Goal: Information Seeking & Learning: Compare options

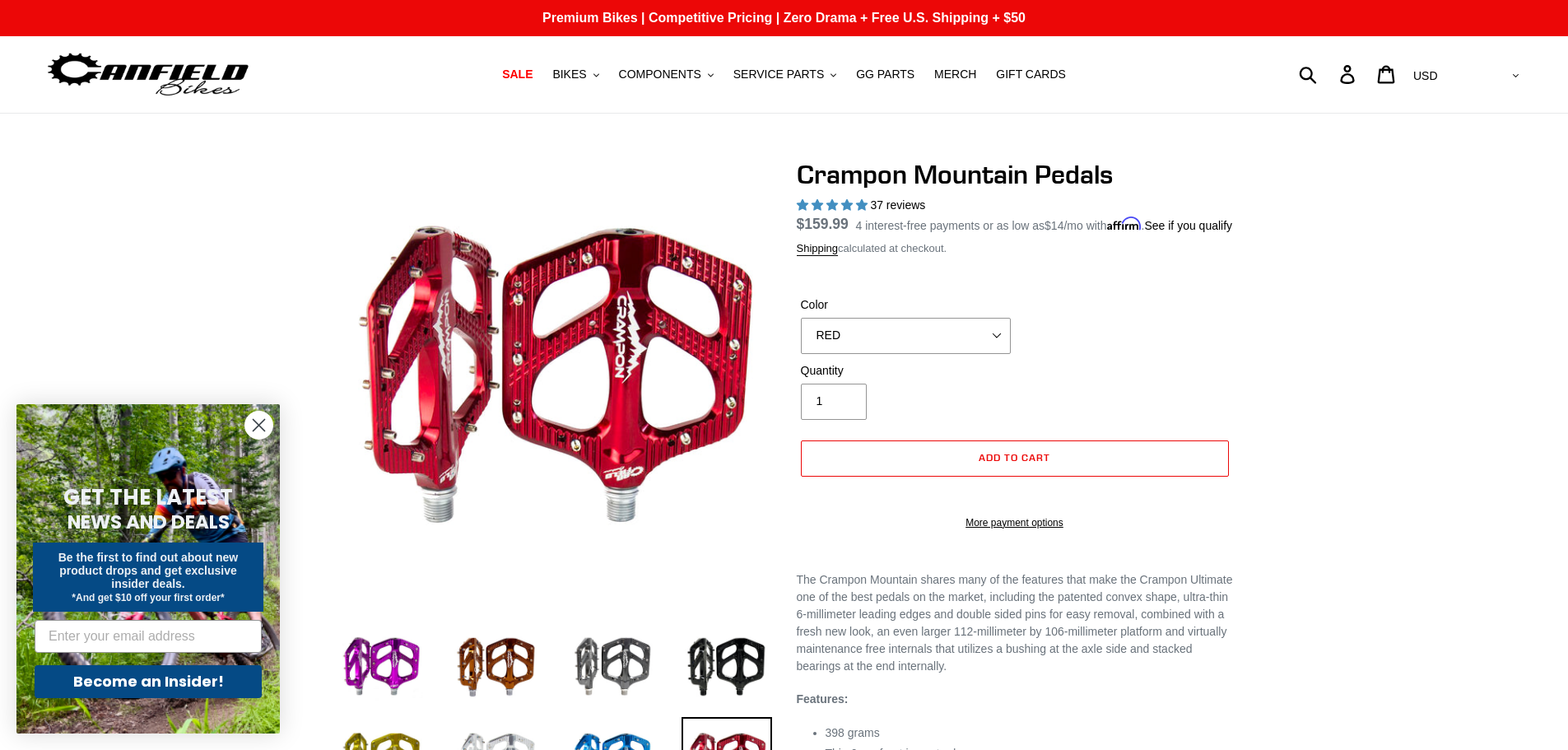
select select "RED"
select select "highest-rating"
click at [968, 350] on select "GRAY BLACK STEALTH - Sold out POLISHED RED BLUE [GEOGRAPHIC_DATA] ORANGE PNW GR…" at bounding box center [905, 336] width 210 height 36
click at [801, 337] on select "GRAY BLACK STEALTH - Sold out POLISHED RED BLUE [GEOGRAPHIC_DATA] ORANGE PNW GR…" at bounding box center [905, 336] width 210 height 36
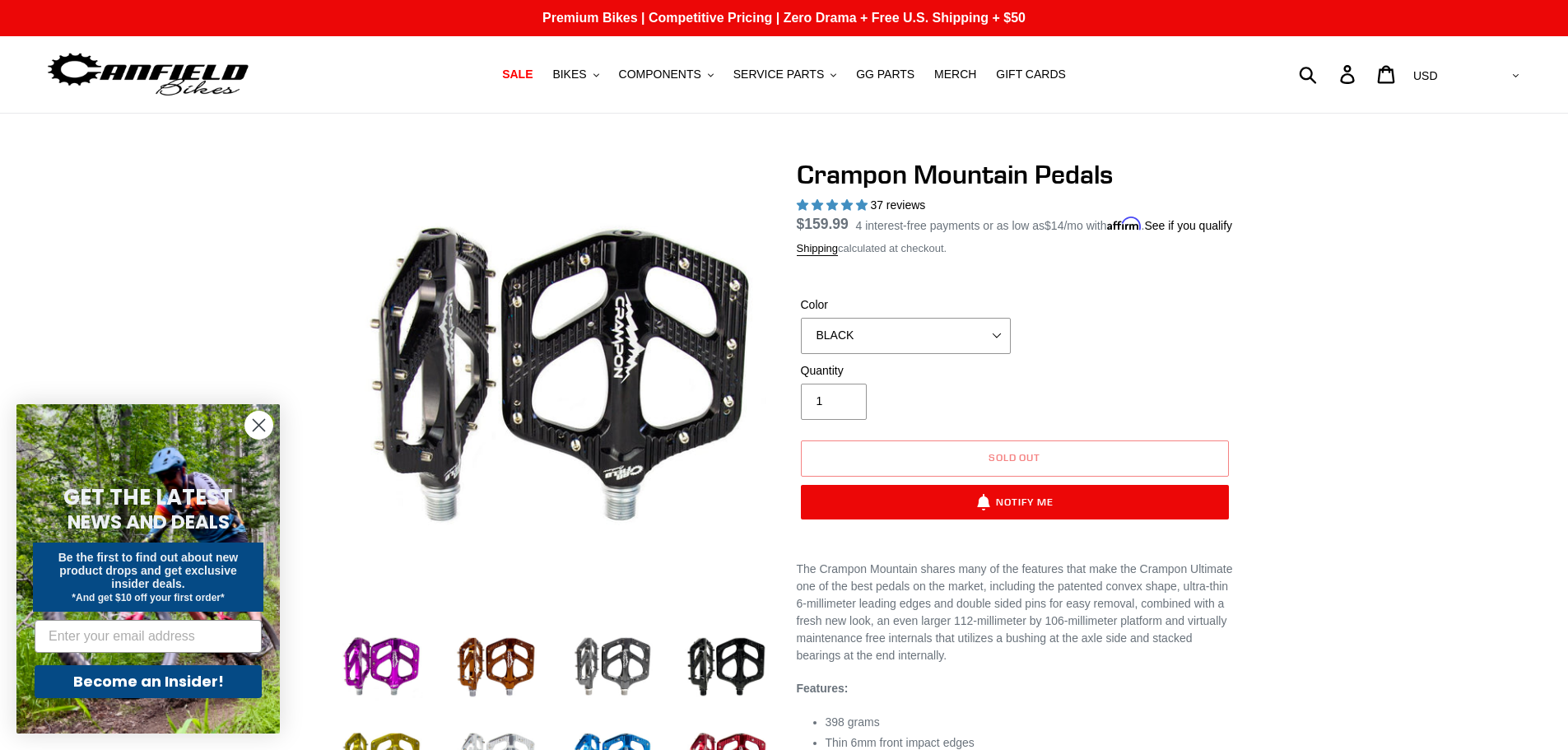
click at [900, 354] on select "GRAY BLACK STEALTH - Sold out POLISHED RED BLUE BAJA GOLD ORANGE PNW GREEN GOLD…" at bounding box center [905, 336] width 210 height 36
click at [801, 337] on select "GRAY BLACK STEALTH - Sold out POLISHED RED BLUE BAJA GOLD ORANGE PNW GREEN GOLD…" at bounding box center [905, 336] width 210 height 36
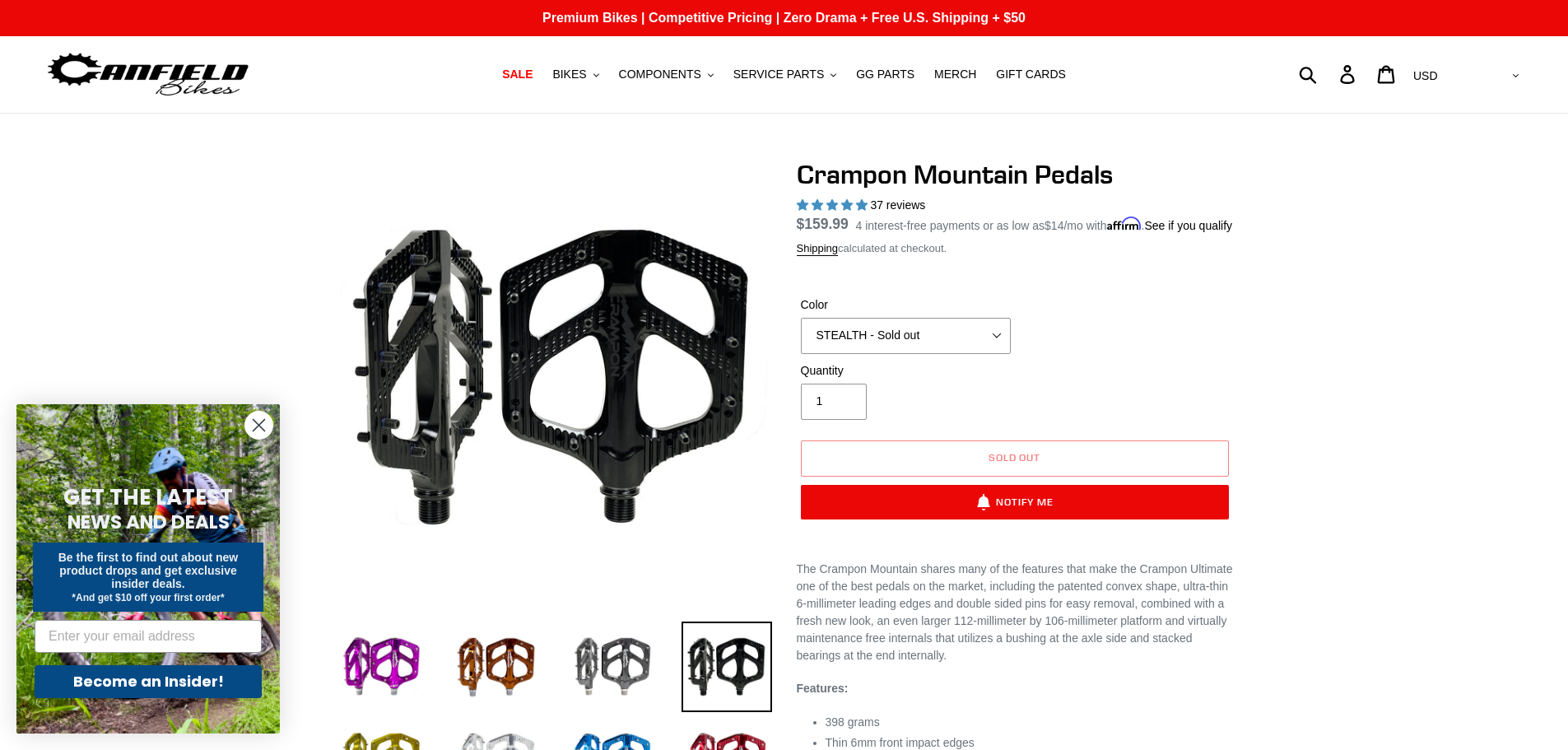
click at [917, 354] on select "GRAY BLACK STEALTH - Sold out POLISHED RED BLUE BAJA GOLD ORANGE PNW GREEN GOLD…" at bounding box center [905, 336] width 210 height 36
click at [917, 354] on select "GRAY BLACK STEALTH - Sold out POLISHED RED BLUE [GEOGRAPHIC_DATA] ORANGE PNW GR…" at bounding box center [905, 336] width 210 height 36
select select "BLACK"
click at [801, 337] on select "GRAY BLACK STEALTH - Sold out POLISHED RED BLUE [GEOGRAPHIC_DATA] ORANGE PNW GR…" at bounding box center [905, 336] width 210 height 36
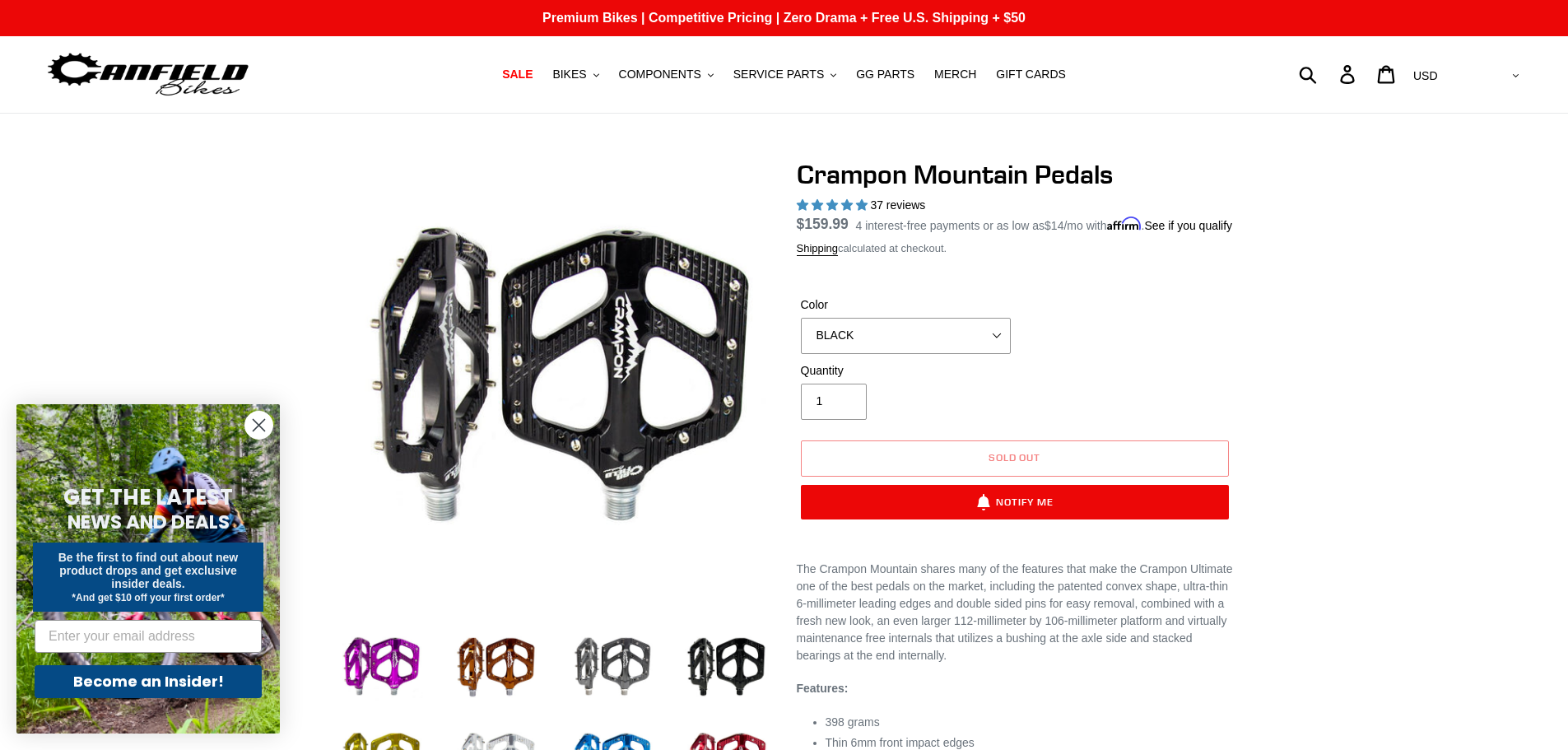
click at [1101, 406] on div "Quantity 1" at bounding box center [1015, 395] width 436 height 66
click at [216, 87] on img at bounding box center [148, 74] width 206 height 52
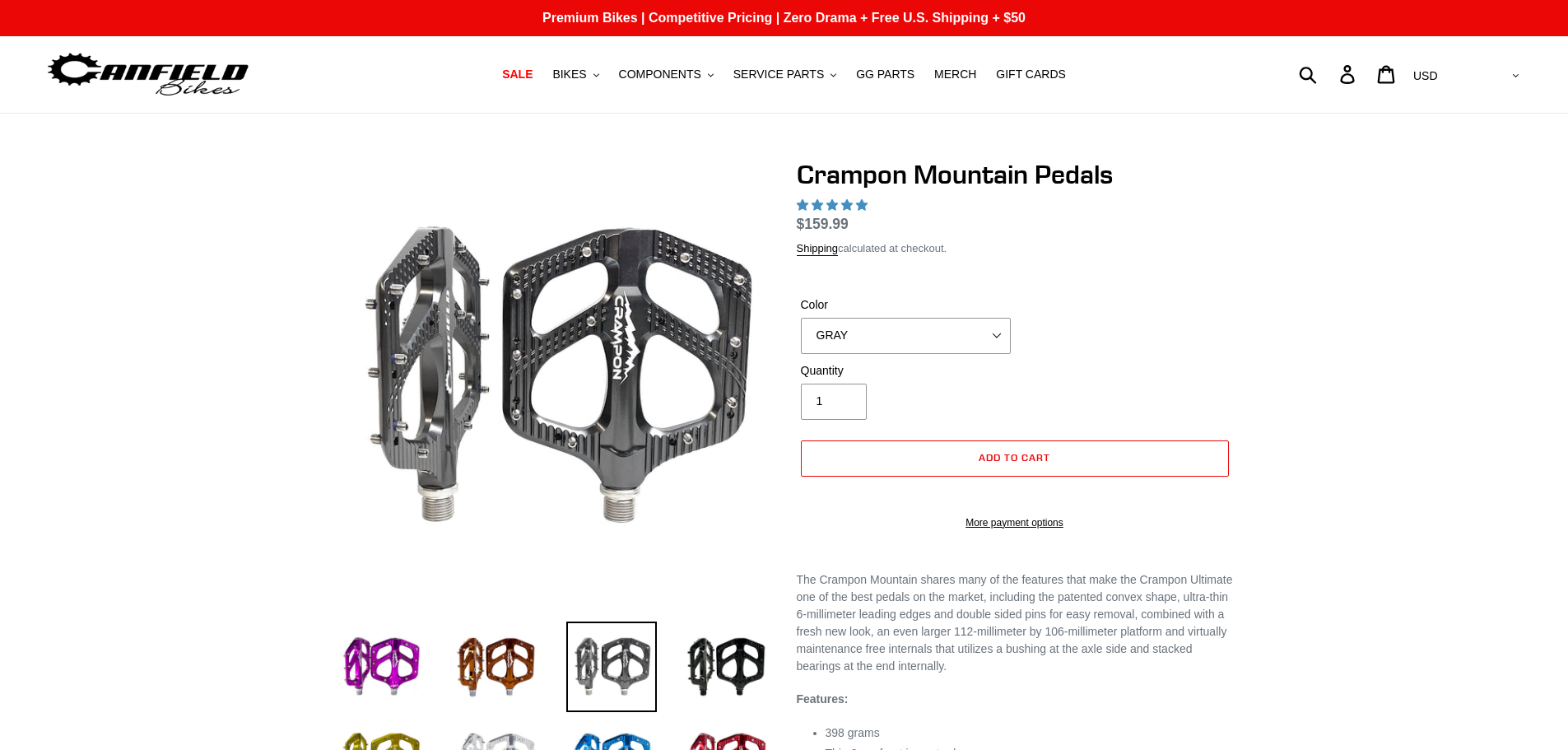
select select "highest-rating"
click at [919, 337] on select "GRAY BLACK STEALTH - Sold out POLISHED RED BLUE [GEOGRAPHIC_DATA] ORANGE PNW GR…" at bounding box center [905, 336] width 210 height 36
click at [916, 333] on select "GRAY BLACK STEALTH - Sold out POLISHED RED BLUE BAJA GOLD ORANGE PNW GREEN GOLD…" at bounding box center [905, 336] width 210 height 36
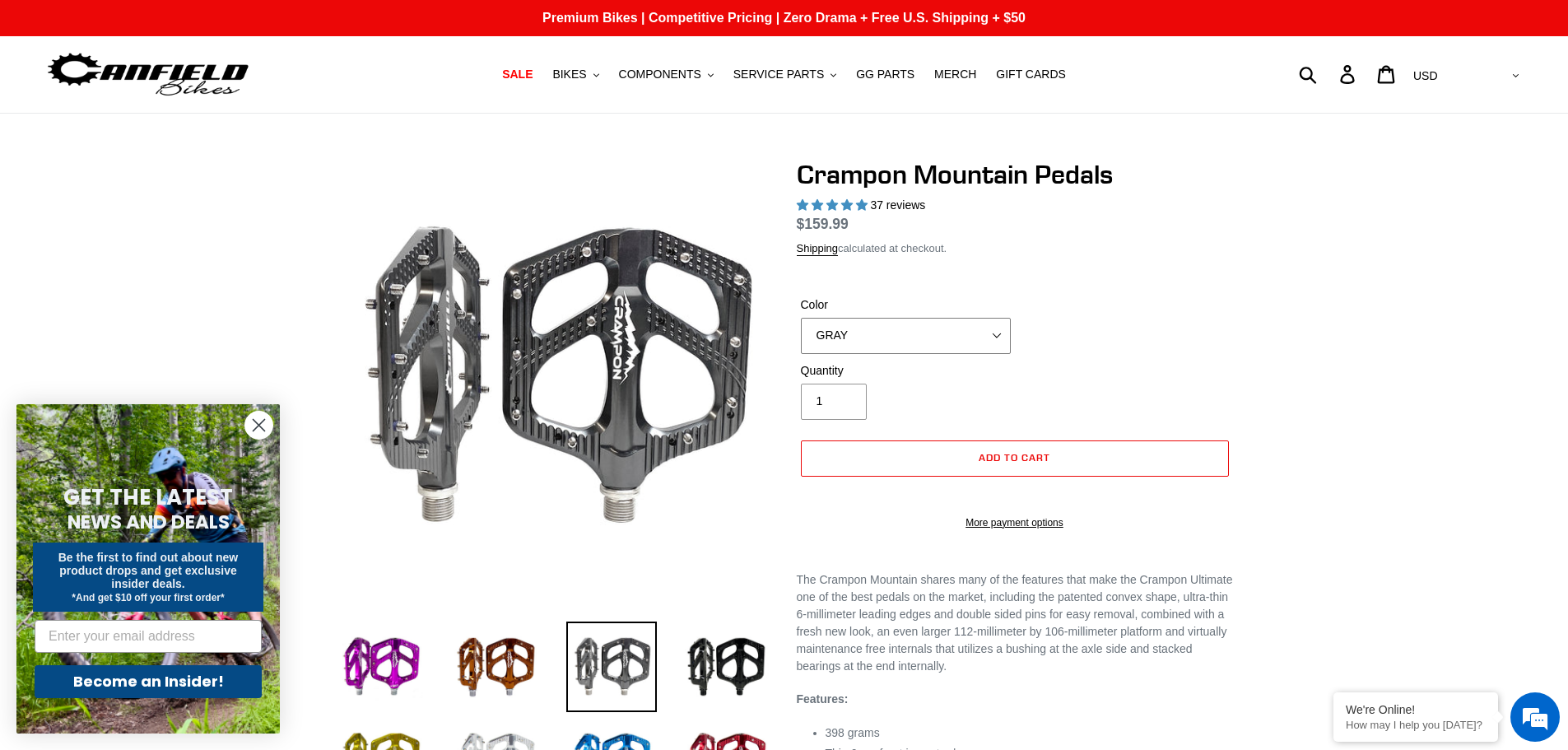
click at [801, 337] on select "GRAY BLACK STEALTH - Sold out POLISHED RED BLUE BAJA GOLD ORANGE PNW GREEN GOLD…" at bounding box center [905, 336] width 210 height 36
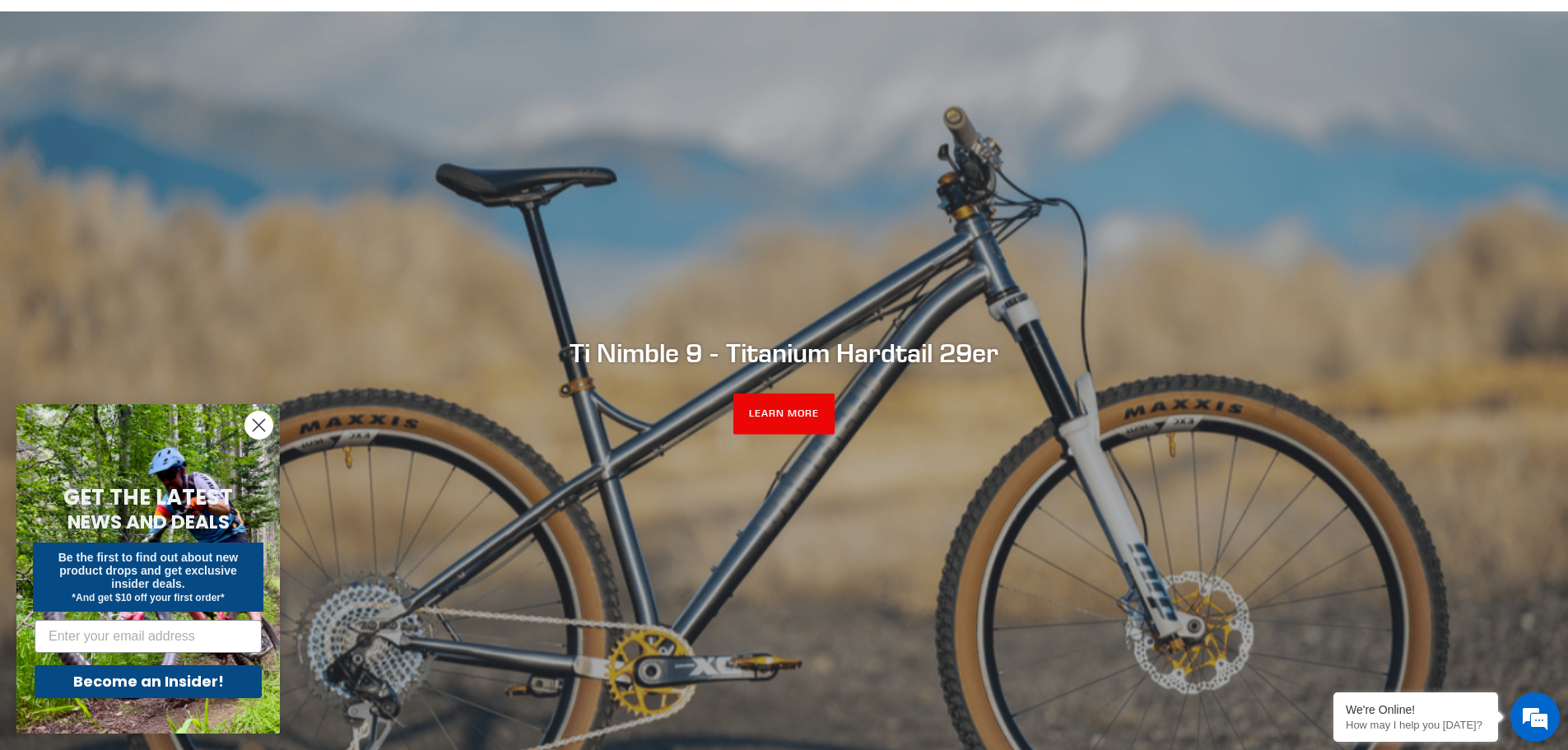
scroll to position [82, 0]
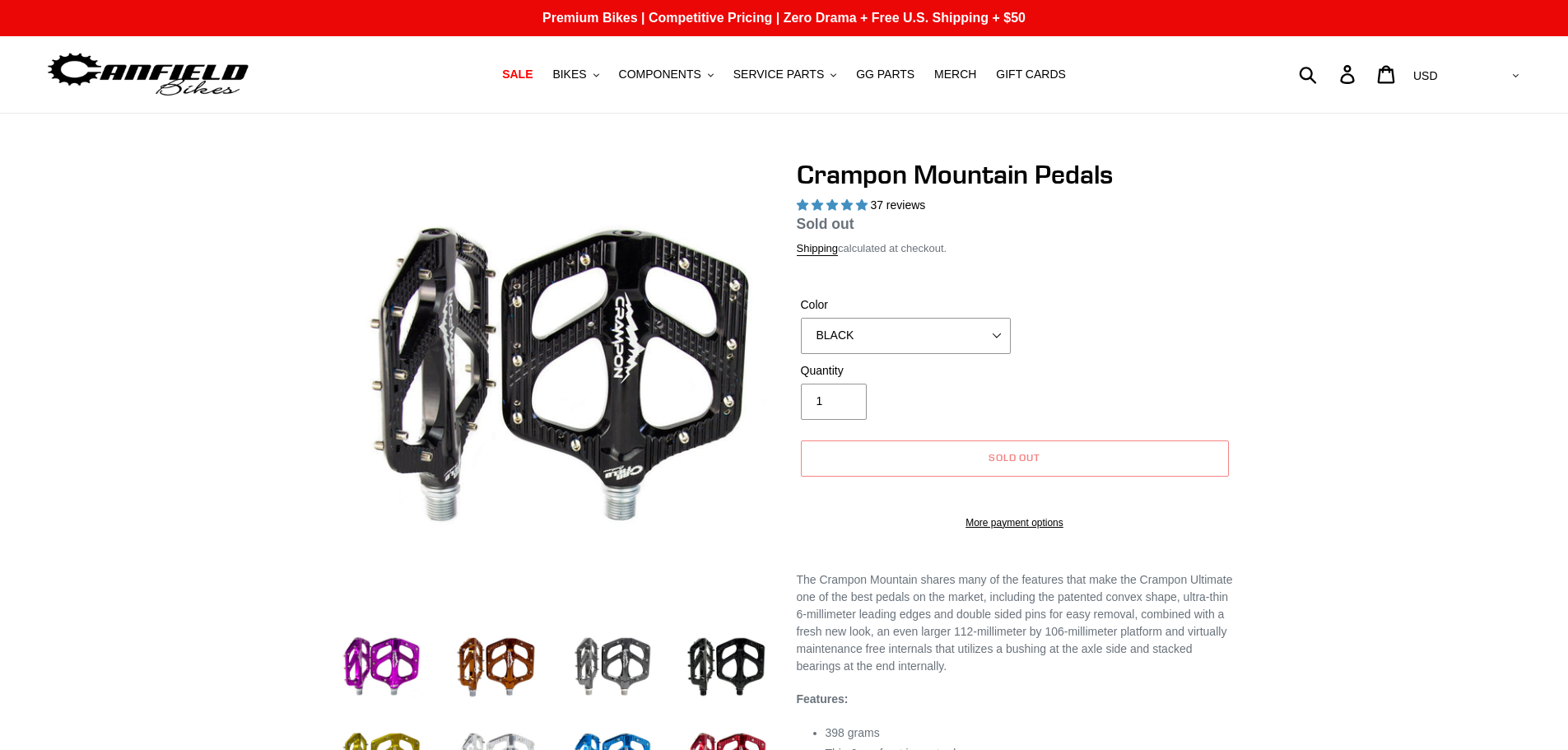
select select "highest-rating"
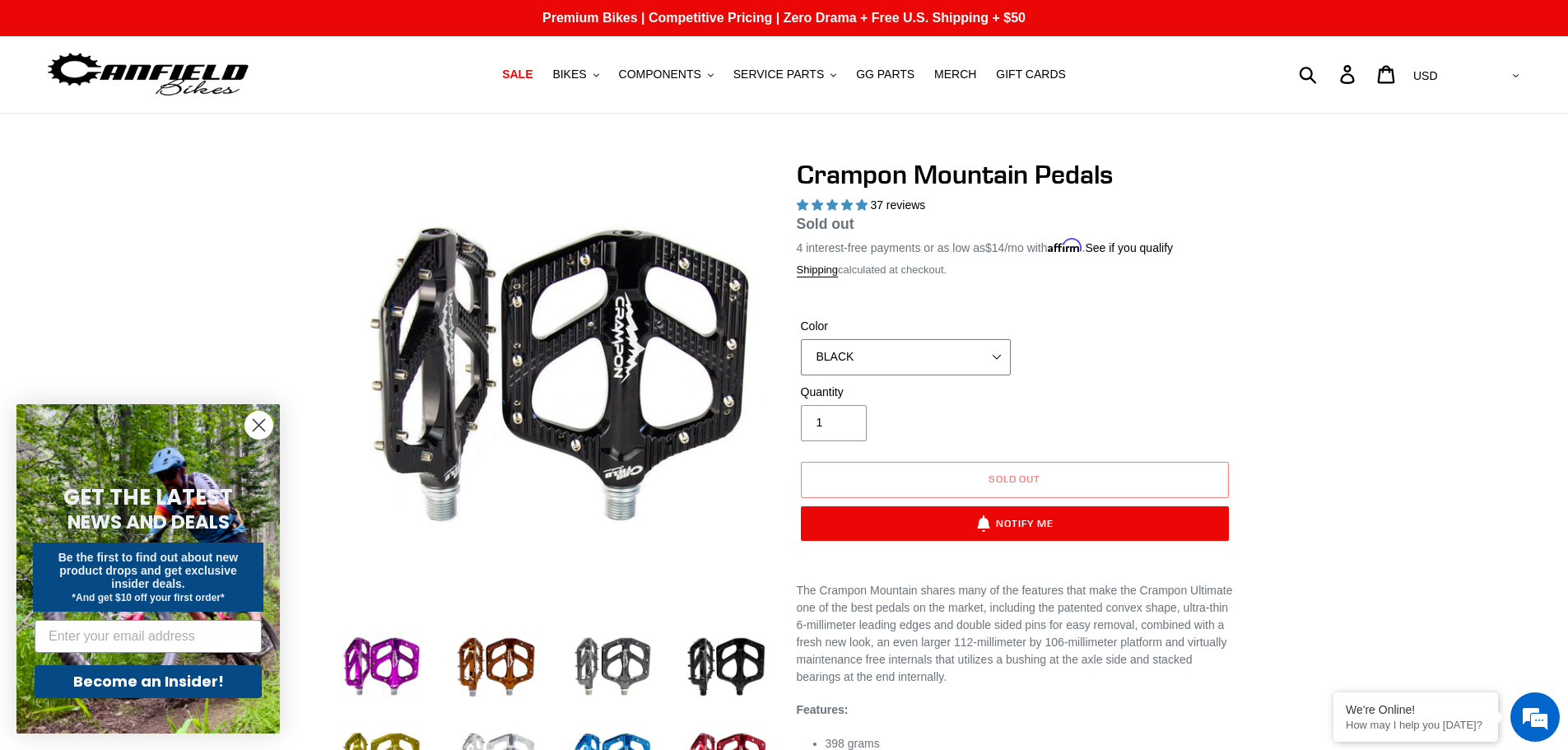
click at [857, 364] on select "GRAY BLACK STEALTH - Sold out POLISHED RED BLUE [GEOGRAPHIC_DATA] ORANGE PNW GR…" at bounding box center [905, 357] width 210 height 36
click at [801, 339] on select "GRAY BLACK STEALTH - Sold out POLISHED RED BLUE BAJA GOLD ORANGE PNW GREEN GOLD…" at bounding box center [905, 357] width 210 height 36
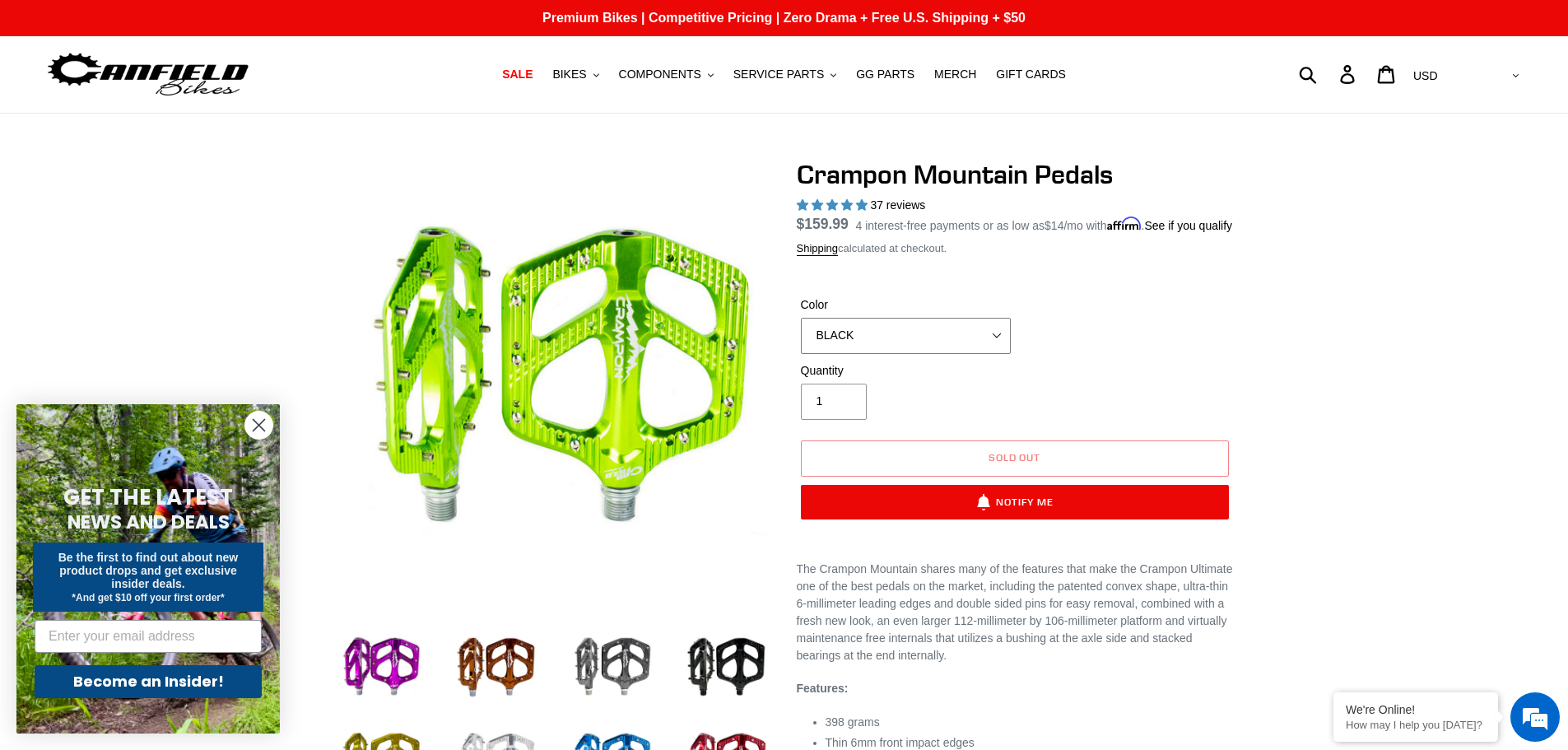
click at [875, 354] on select "GRAY BLACK STEALTH - Sold out POLISHED RED BLUE BAJA GOLD ORANGE PNW GREEN GOLD…" at bounding box center [905, 336] width 210 height 36
select select "BLACK"
click at [801, 337] on select "GRAY BLACK STEALTH - Sold out POLISHED RED BLUE [GEOGRAPHIC_DATA] ORANGE PNW GR…" at bounding box center [905, 336] width 210 height 36
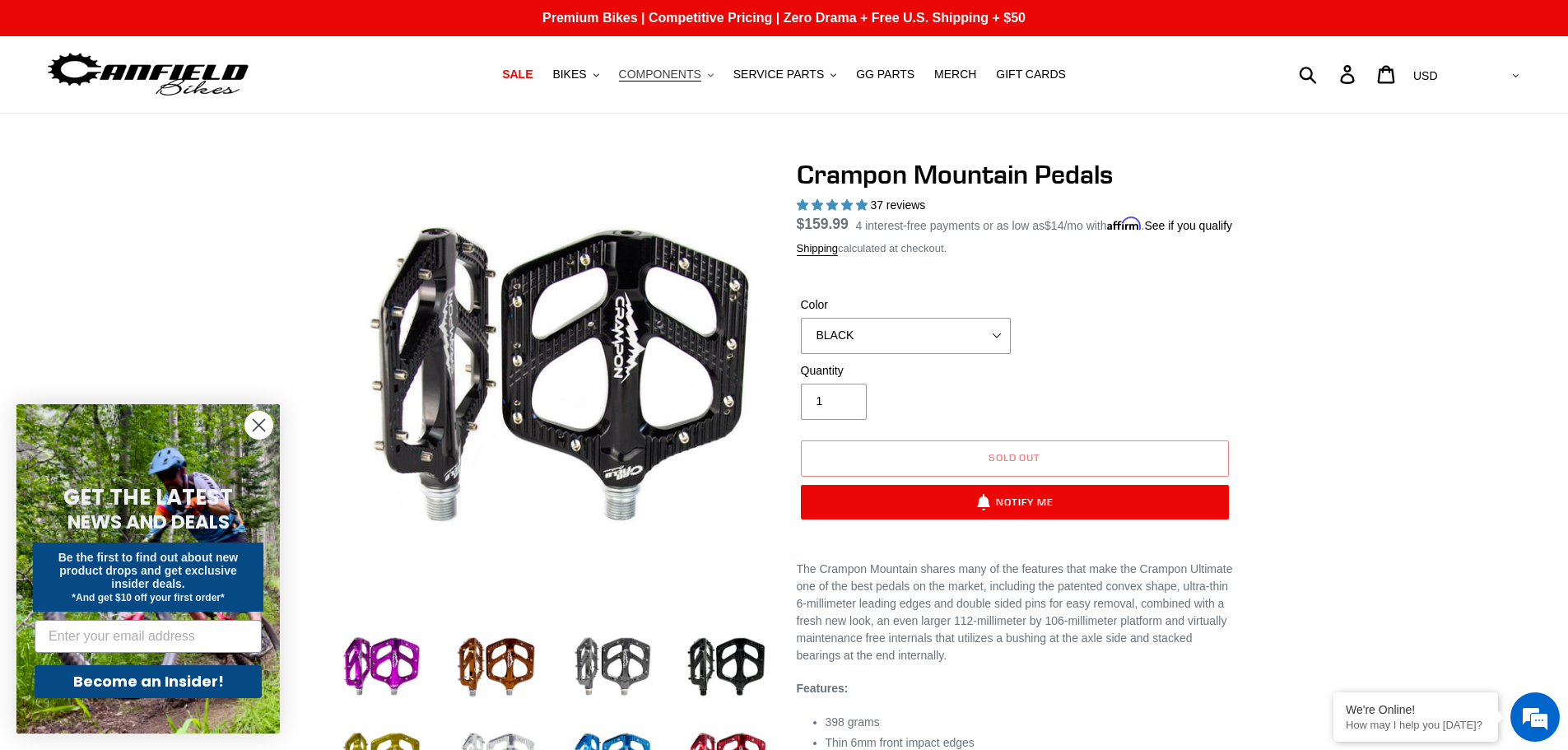
click at [698, 76] on span "COMPONENTS" at bounding box center [660, 75] width 82 height 14
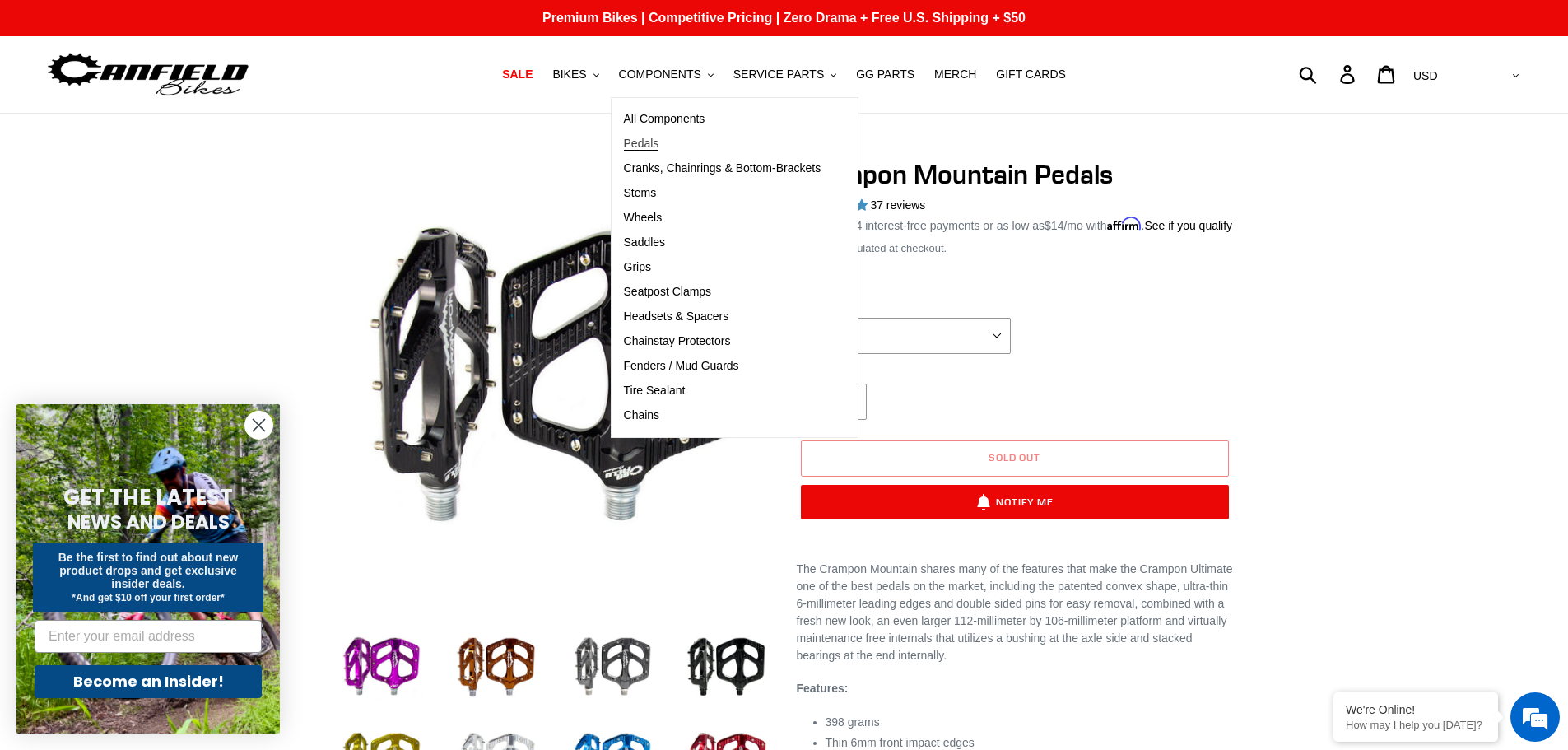
click at [659, 151] on span "Pedals" at bounding box center [641, 143] width 36 height 14
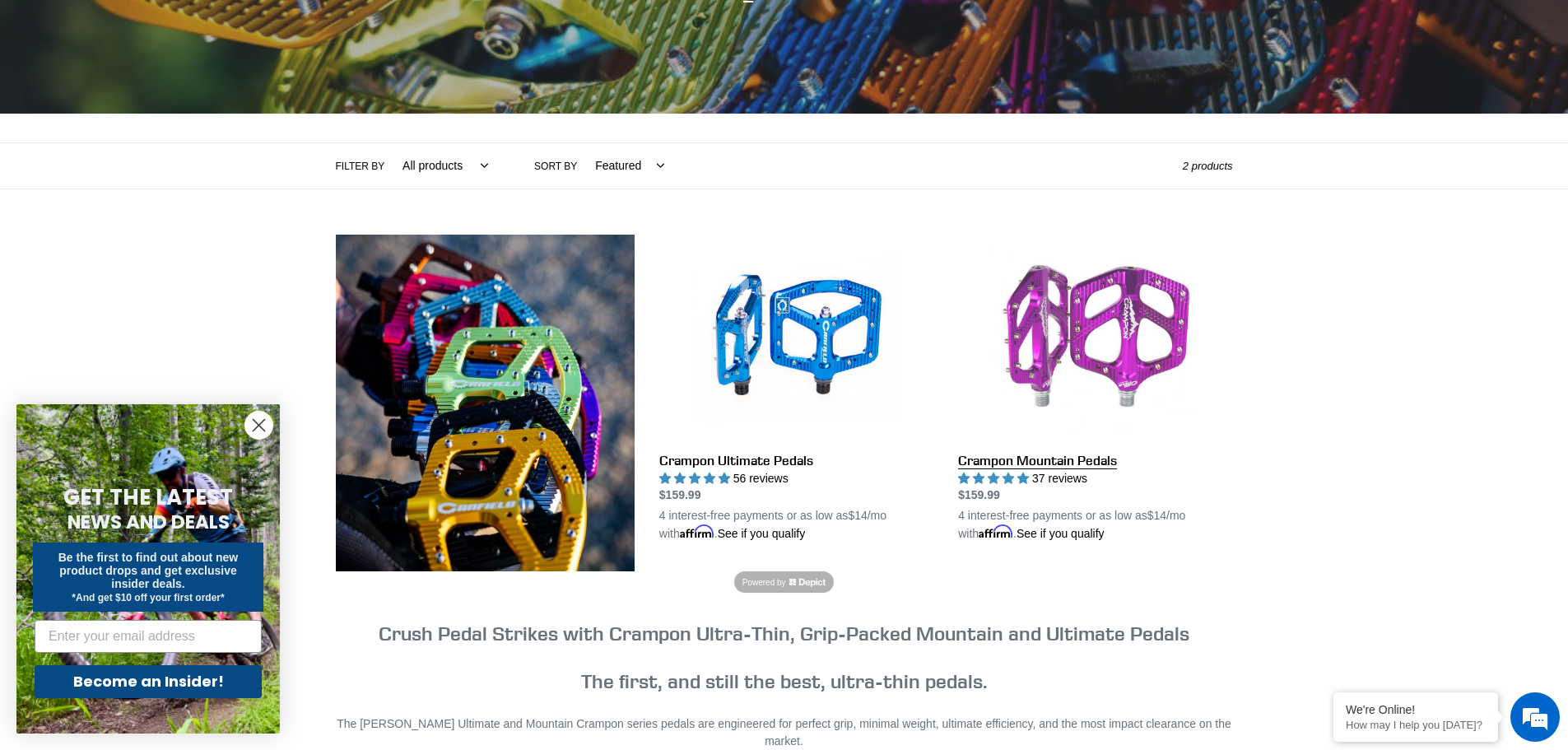
click at [1093, 375] on link "Crampon Mountain Pedals" at bounding box center [1095, 389] width 274 height 309
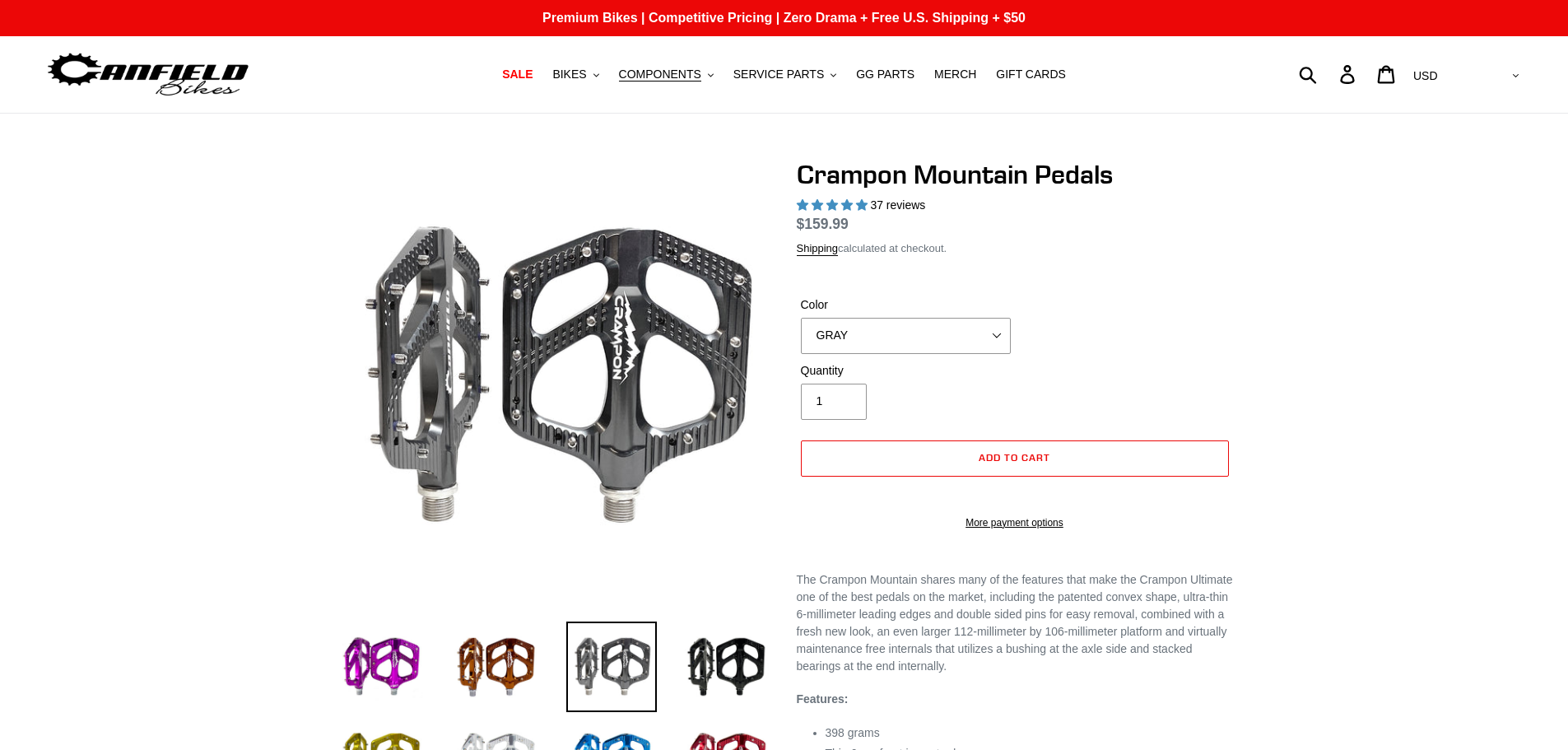
select select "highest-rating"
click at [917, 342] on select "GRAY BLACK STEALTH - Sold out POLISHED RED BLUE [GEOGRAPHIC_DATA] ORANGE PNW GR…" at bounding box center [905, 336] width 210 height 36
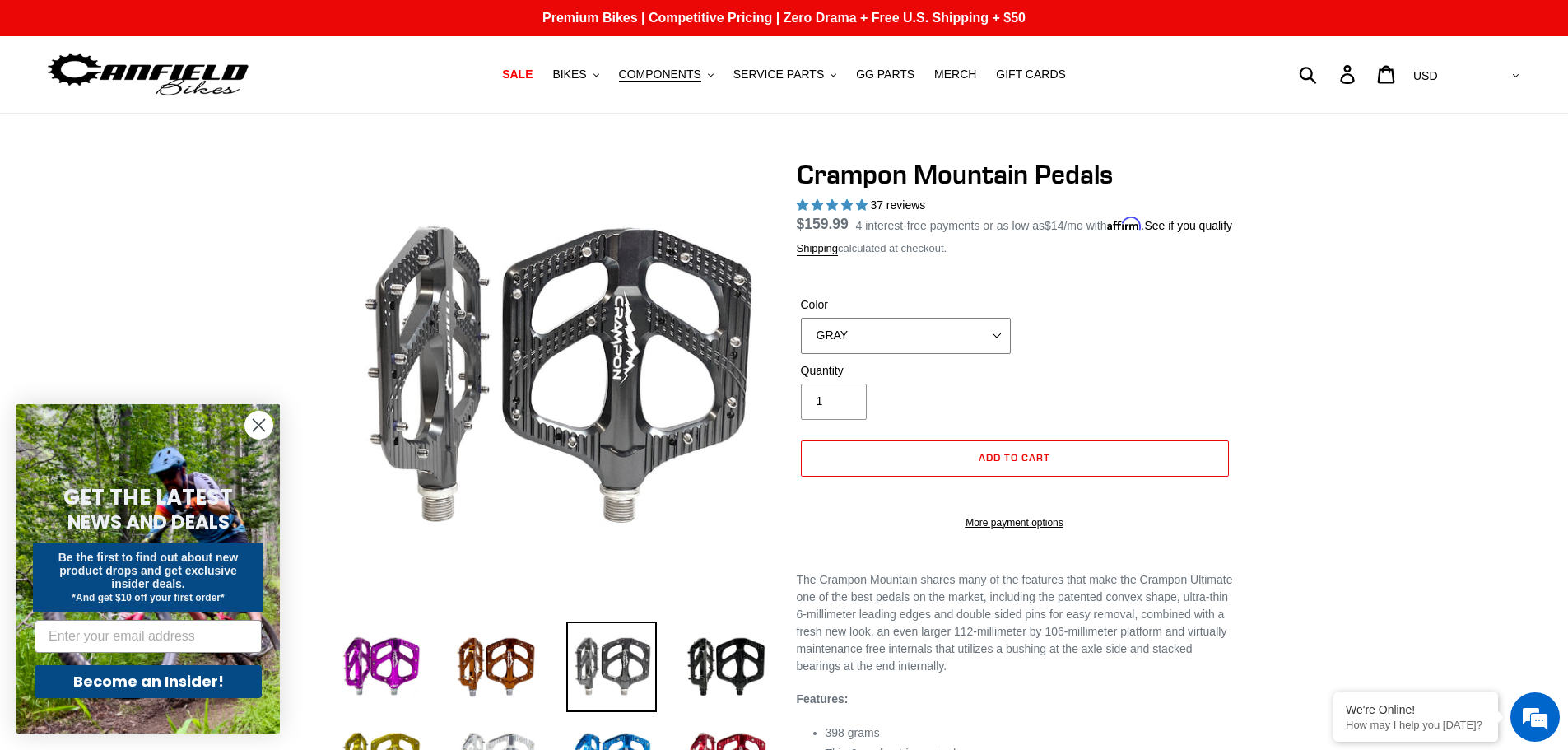
select select "BLACK"
click at [801, 337] on select "GRAY BLACK STEALTH - Sold out POLISHED RED BLUE [GEOGRAPHIC_DATA] ORANGE PNW GR…" at bounding box center [905, 336] width 210 height 36
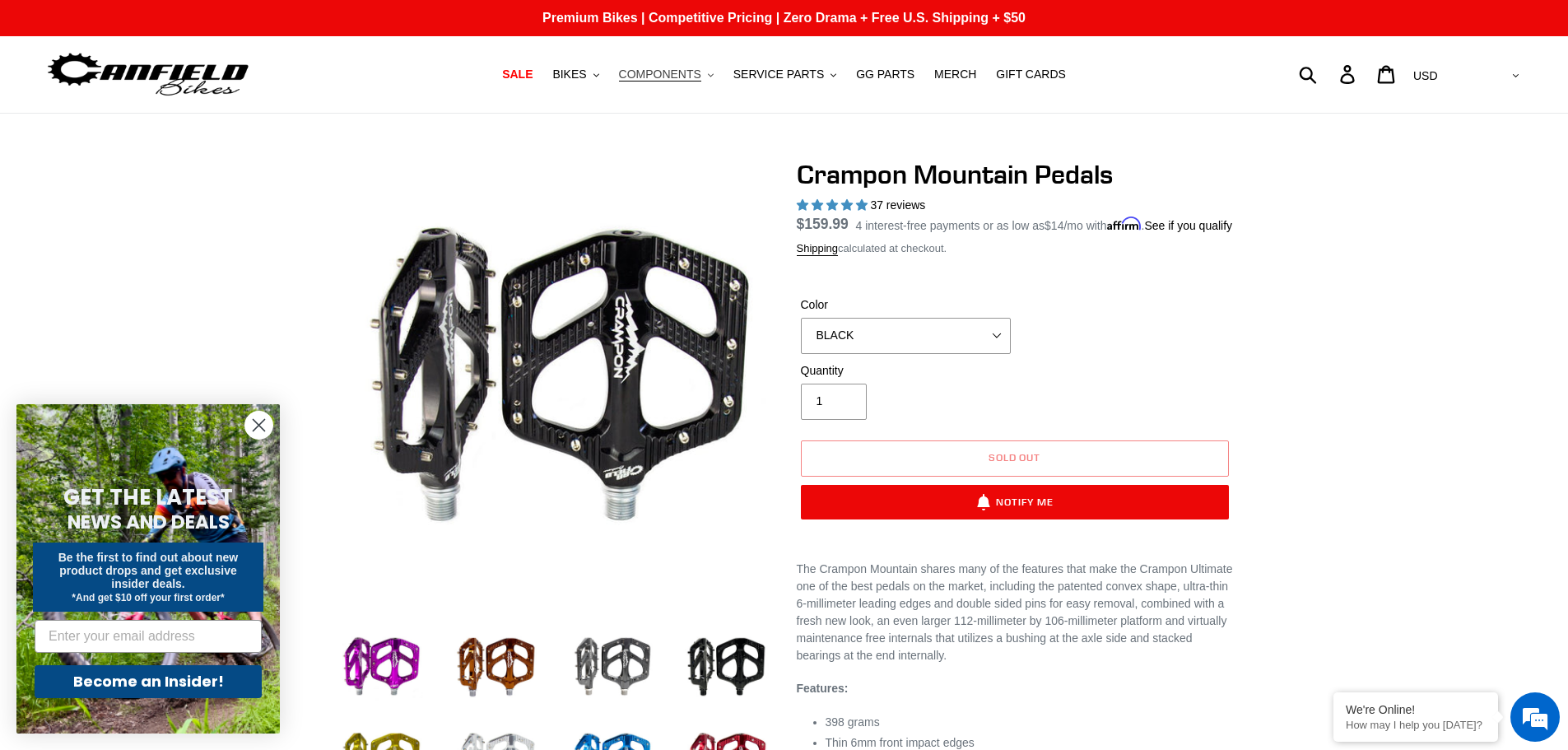
click at [665, 73] on span "COMPONENTS" at bounding box center [660, 75] width 82 height 14
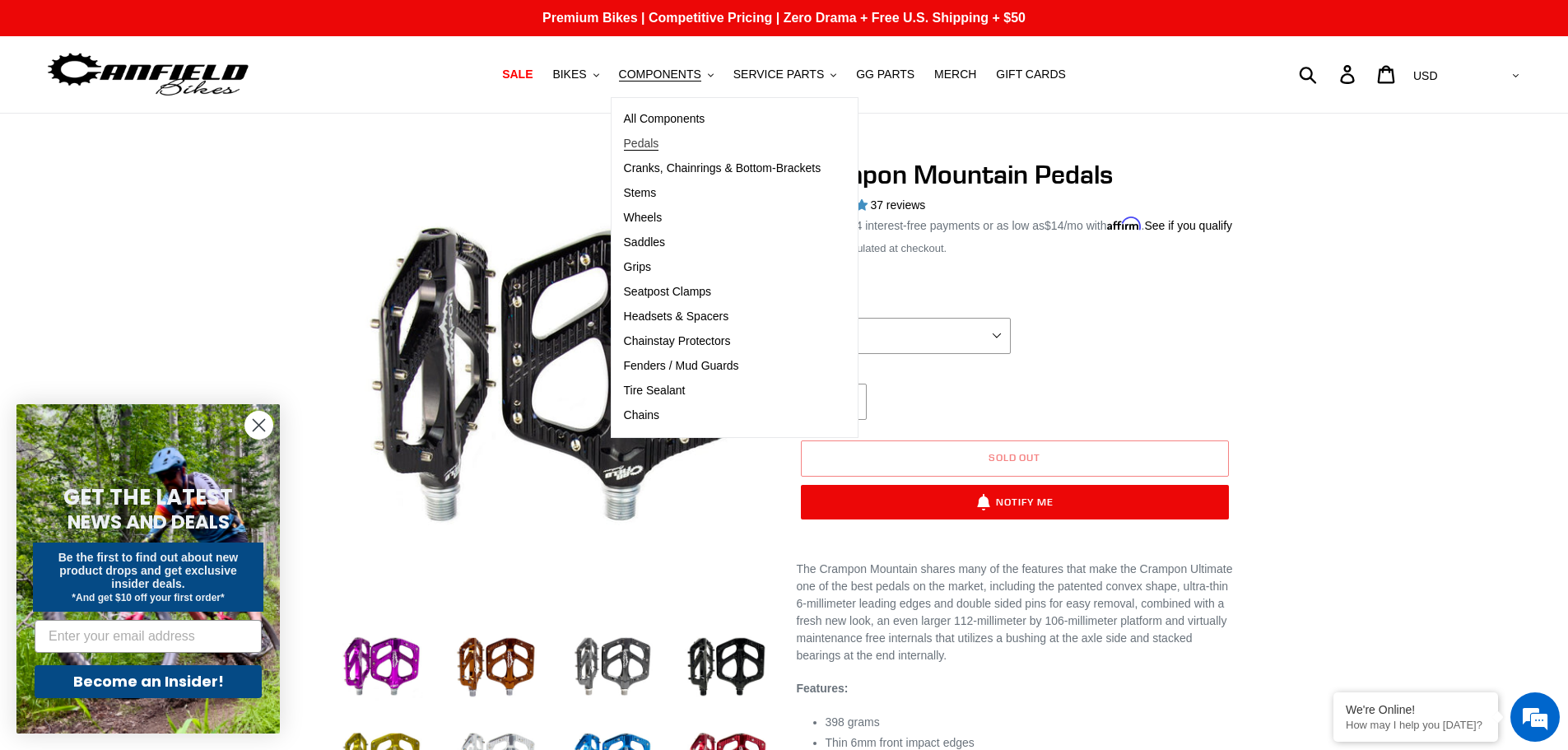
click at [659, 139] on span "Pedals" at bounding box center [641, 143] width 36 height 14
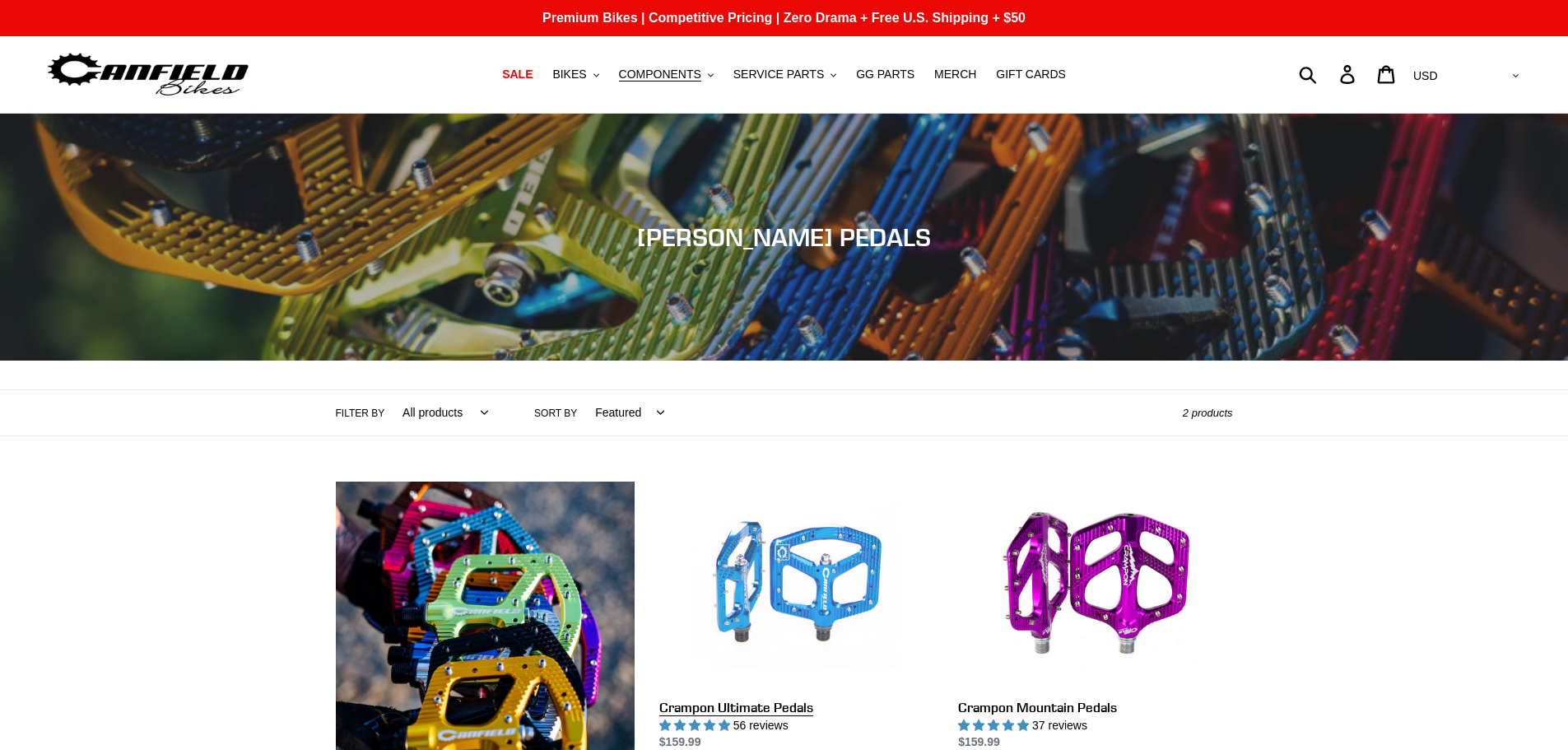
click at [832, 568] on link "Crampon Ultimate Pedals" at bounding box center [796, 617] width 274 height 270
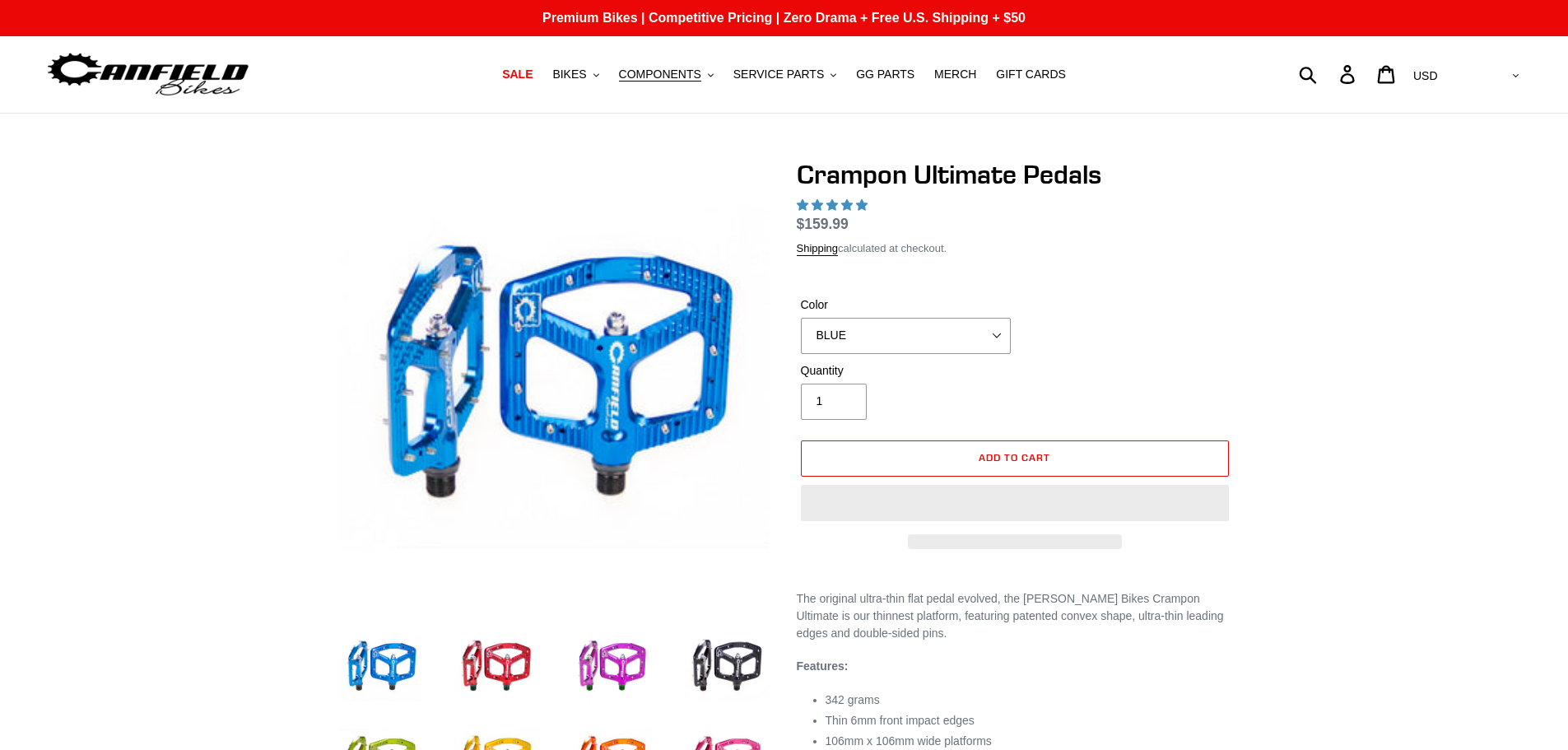
select select "highest-rating"
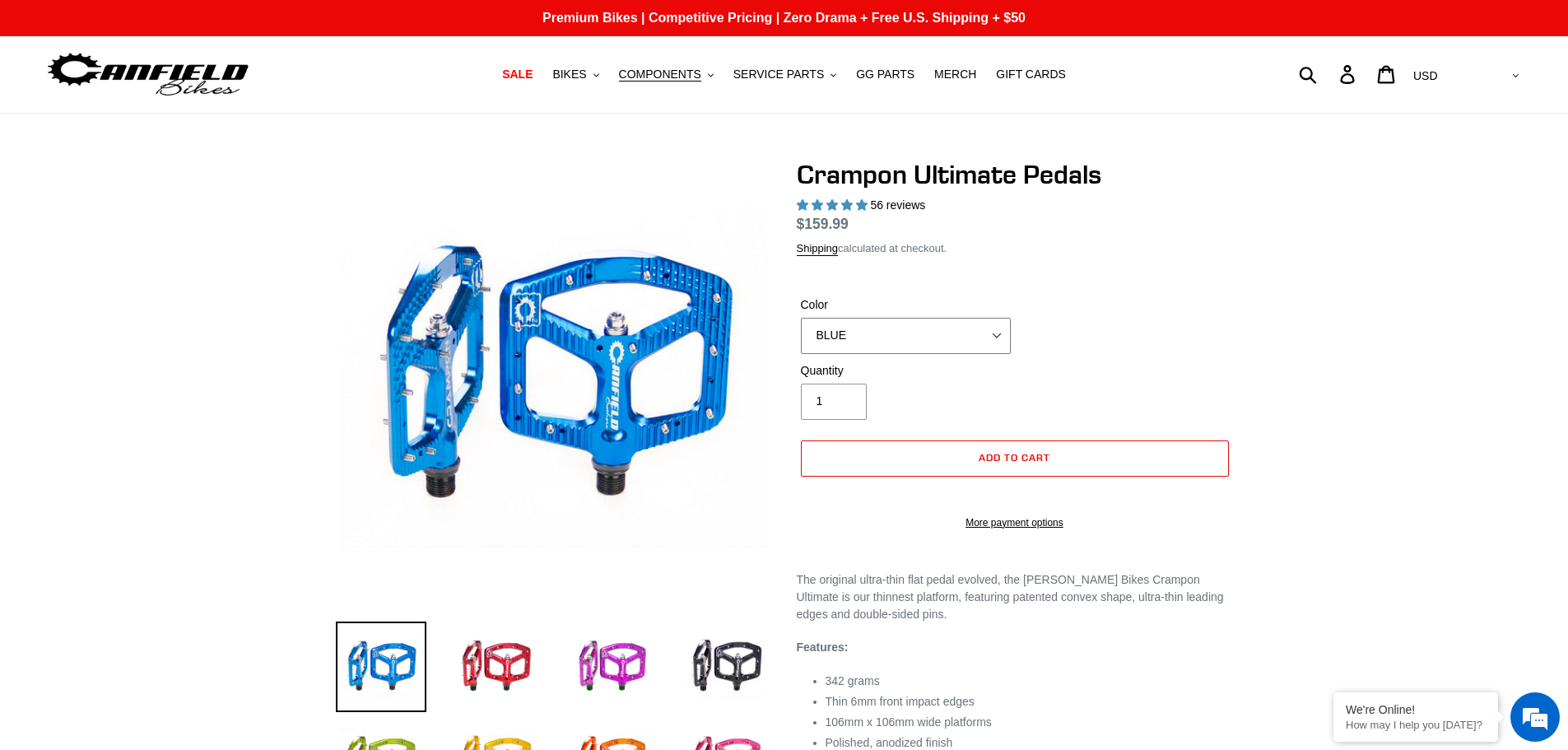
click at [858, 325] on select "BLUE RED PURPLE STEALTH BRONZE GREY TURQUOISE BLACK POLISHED BAJA GOLD PNW GREE…" at bounding box center [905, 336] width 210 height 36
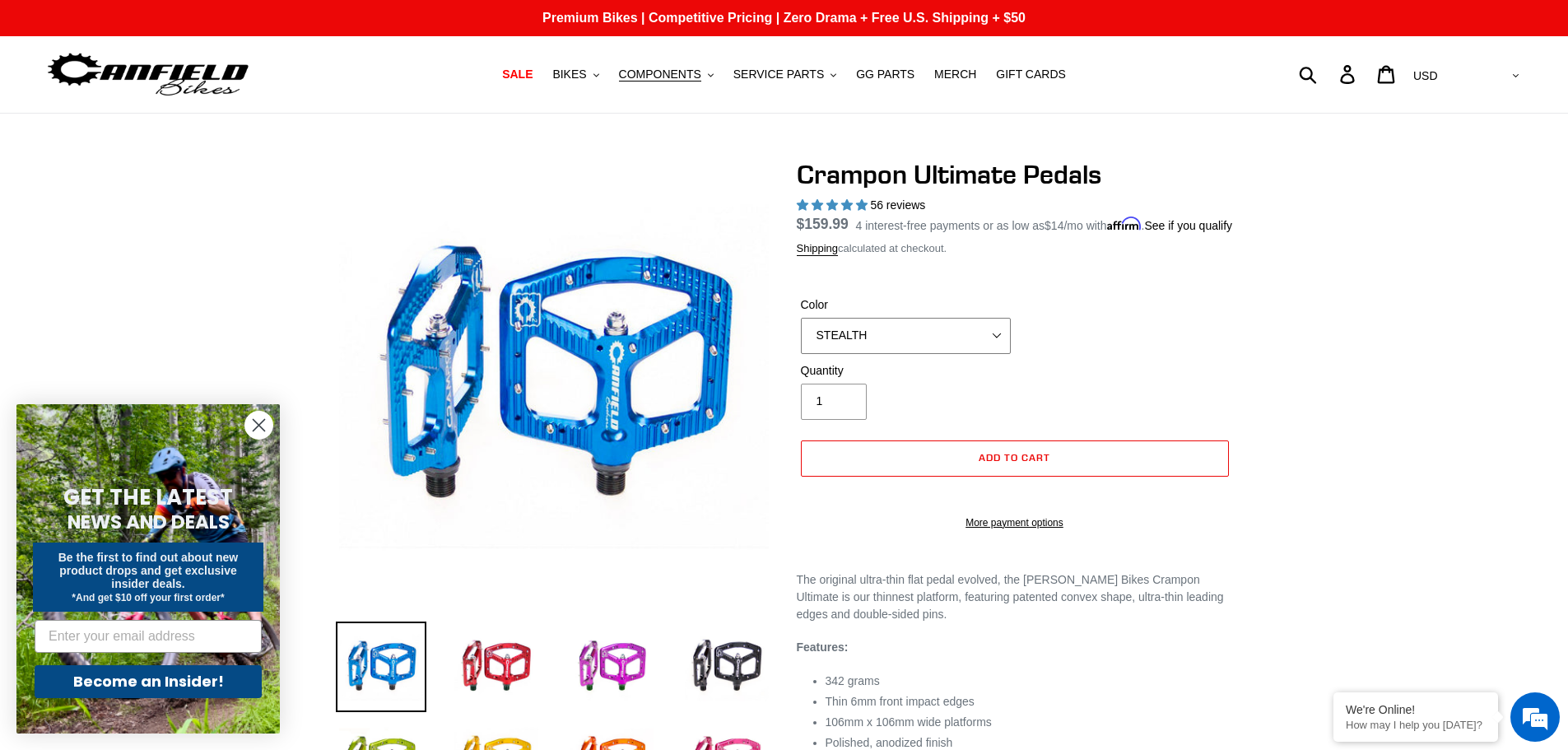
click at [801, 337] on select "BLUE RED PURPLE STEALTH BRONZE GREY TURQUOISE BLACK POLISHED BAJA GOLD PNW GREE…" at bounding box center [905, 336] width 210 height 36
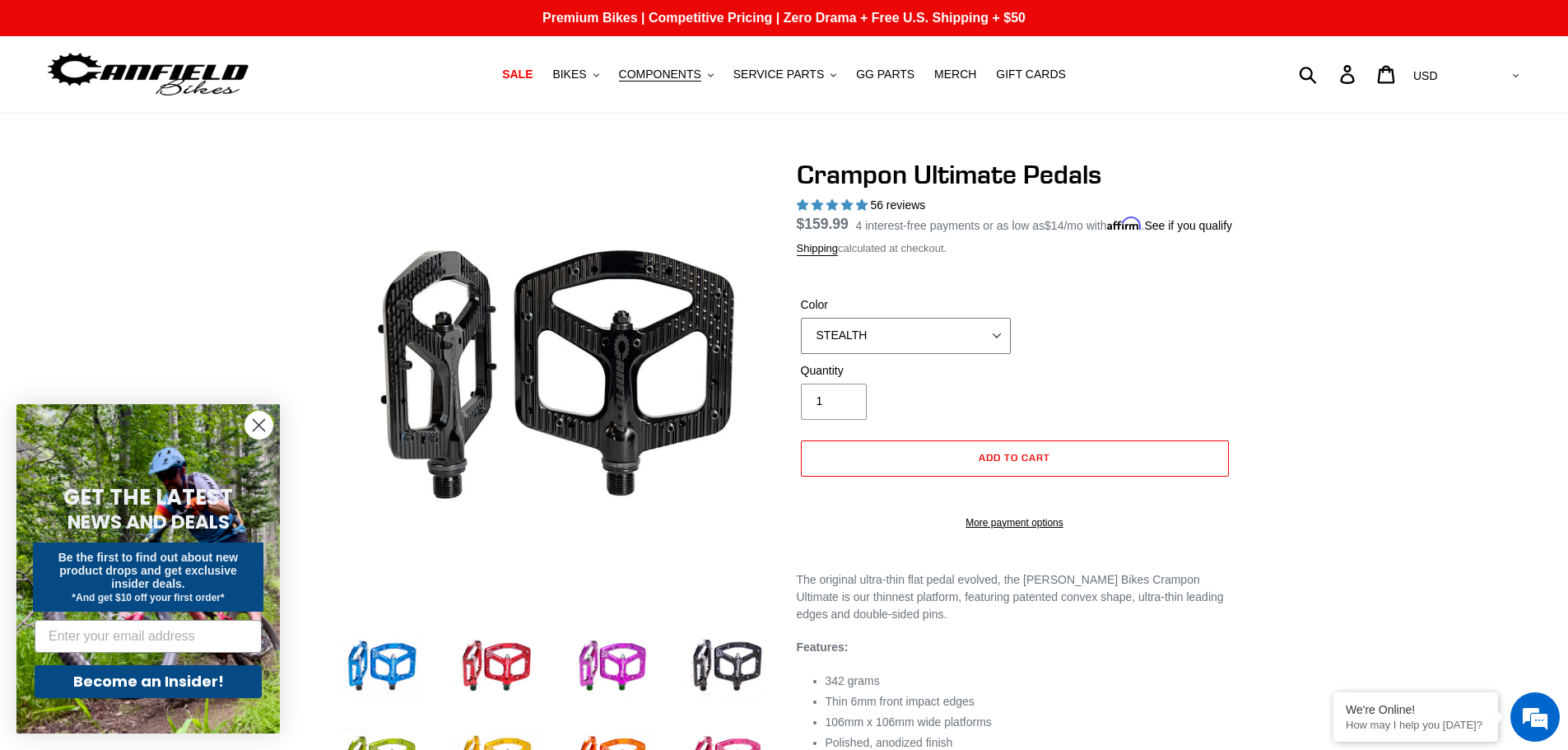
click at [899, 354] on select "BLUE RED PURPLE STEALTH BRONZE GREY TURQUOISE BLACK POLISHED BAJA GOLD PNW GREE…" at bounding box center [905, 336] width 210 height 36
select select "BLACK"
click at [801, 337] on select "BLUE RED PURPLE STEALTH BRONZE GREY TURQUOISE BLACK POLISHED BAJA GOLD PNW GREE…" at bounding box center [905, 336] width 210 height 36
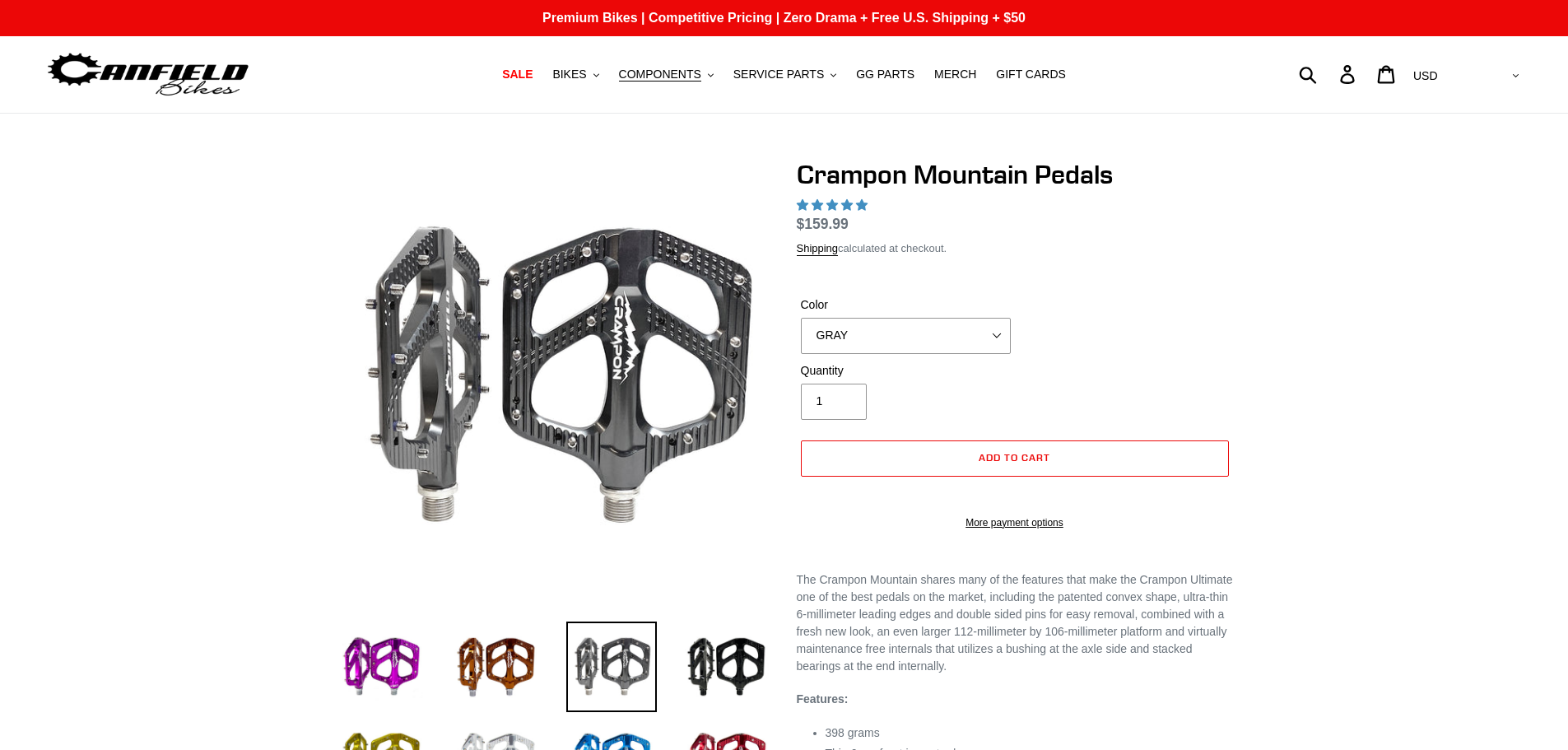
select select "highest-rating"
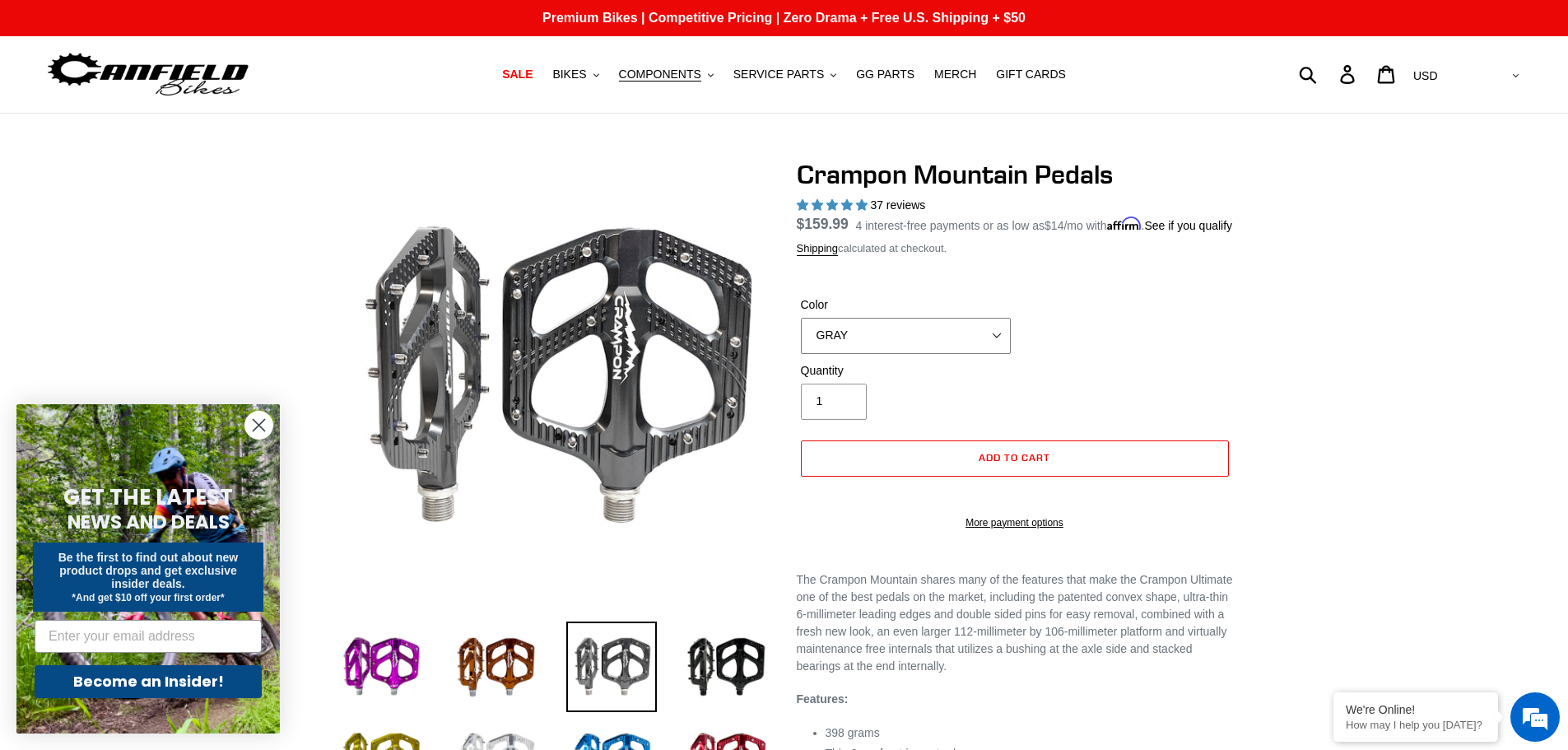
click at [888, 354] on select "GRAY BLACK STEALTH - Sold out POLISHED RED BLUE BAJA GOLD ORANGE PNW GREEN GOLD…" at bounding box center [905, 336] width 210 height 36
select select "BLACK"
click at [801, 337] on select "GRAY BLACK STEALTH - Sold out POLISHED RED BLUE BAJA GOLD ORANGE PNW GREEN GOLD…" at bounding box center [905, 336] width 210 height 36
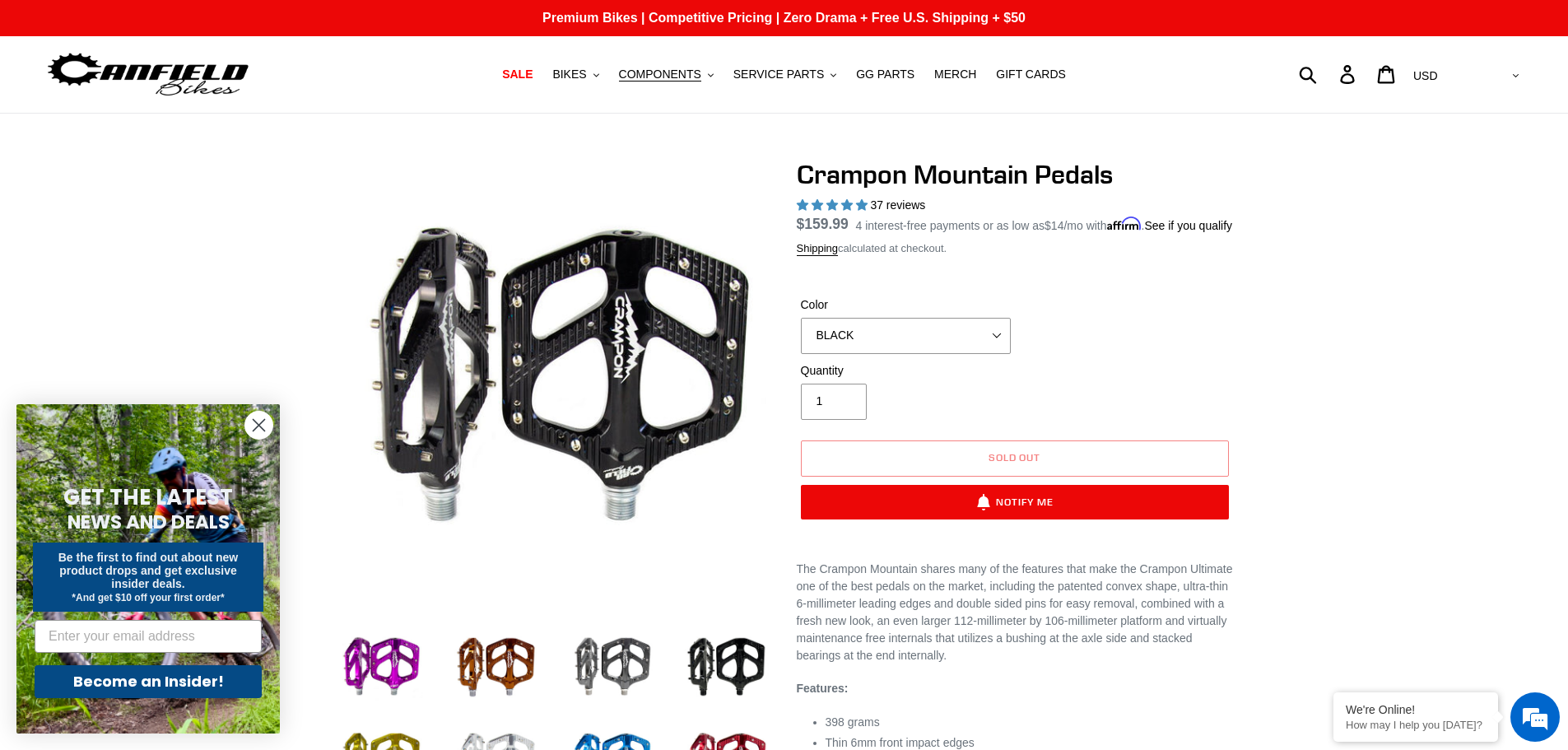
click at [1022, 421] on div "Quantity 1" at bounding box center [1015, 395] width 436 height 66
click at [1009, 463] on span "Sold out" at bounding box center [1015, 457] width 53 height 13
click at [1010, 463] on span "Sold out" at bounding box center [1015, 457] width 53 height 13
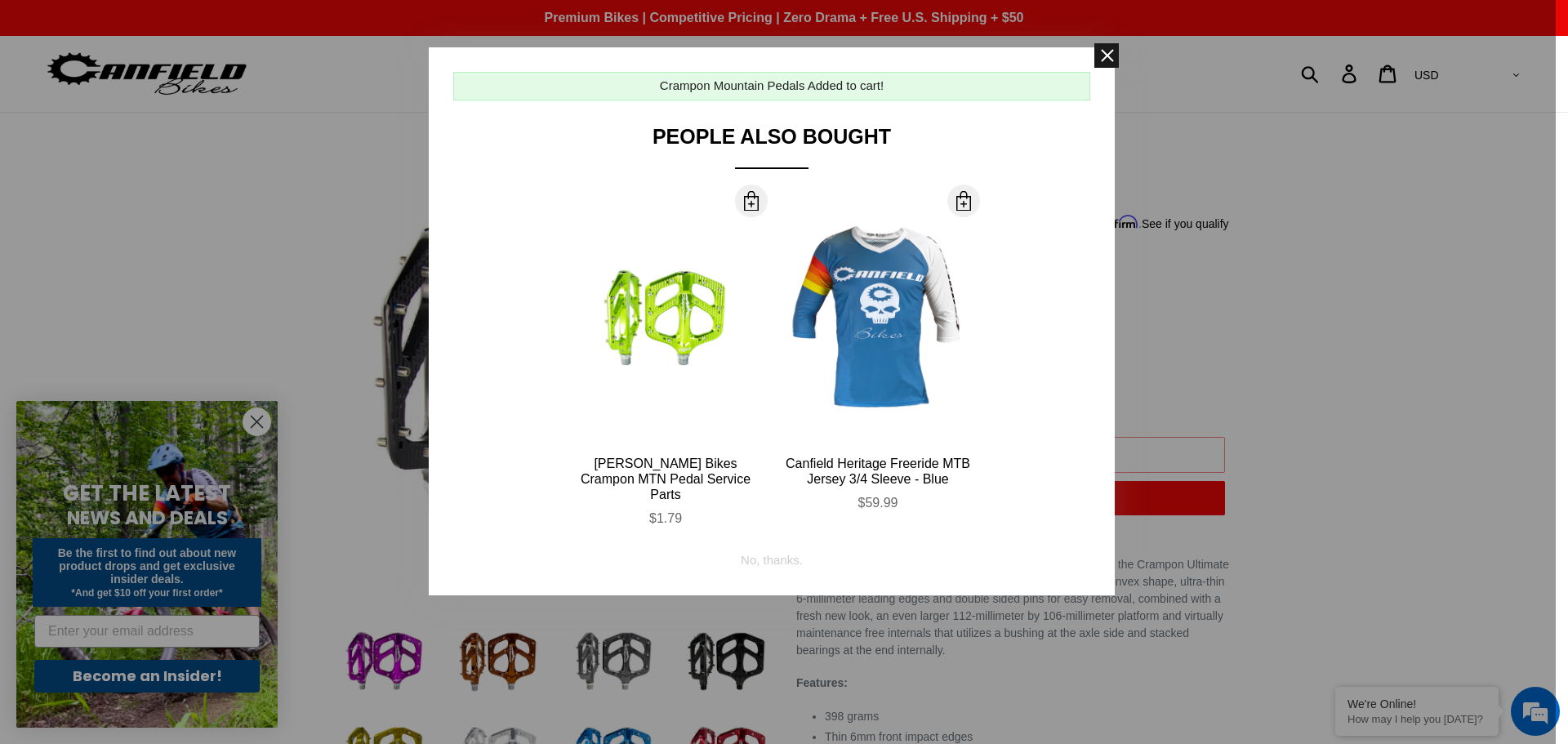
click at [1104, 61] on span at bounding box center [1106, 55] width 24 height 24
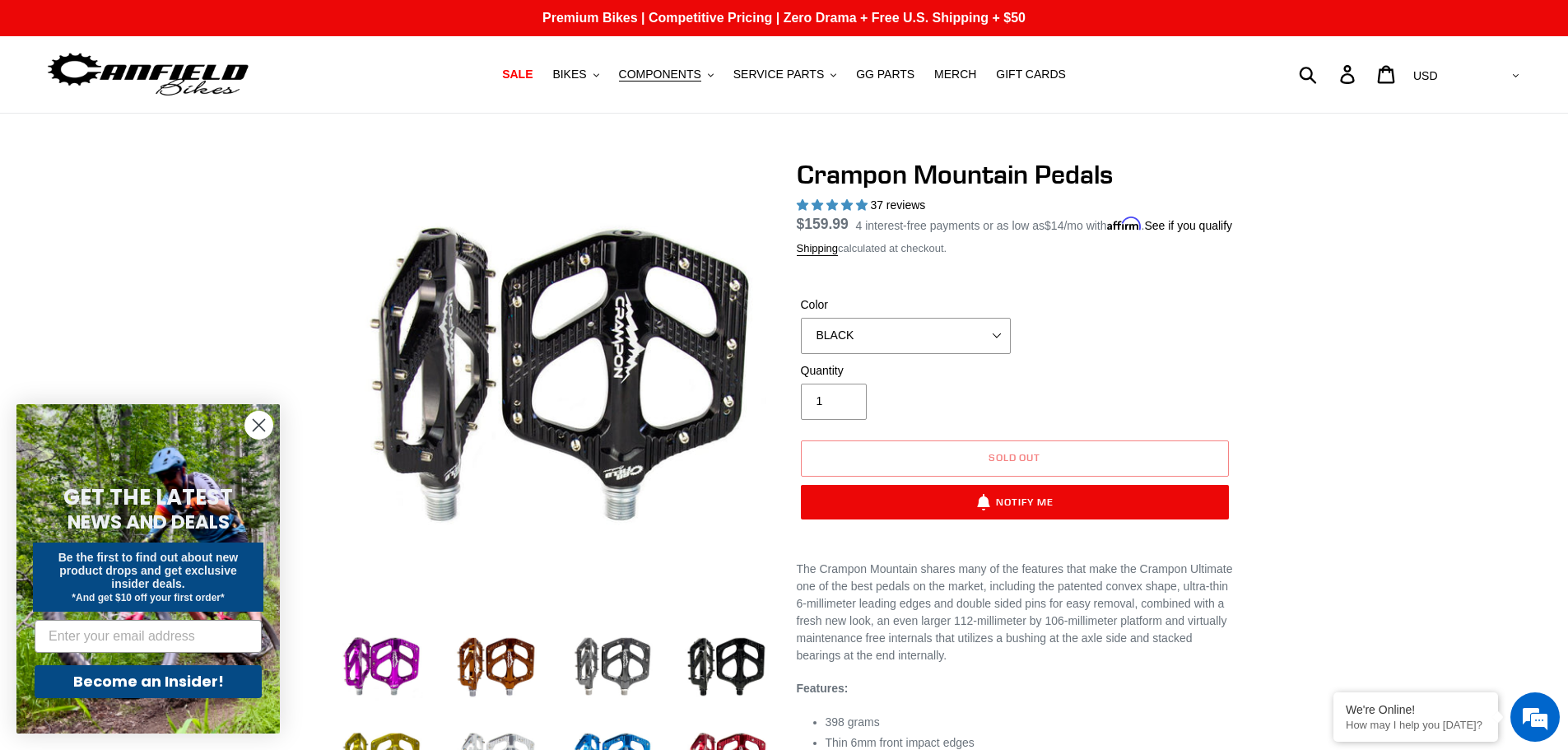
click at [260, 422] on circle "Close dialog" at bounding box center [259, 425] width 27 height 27
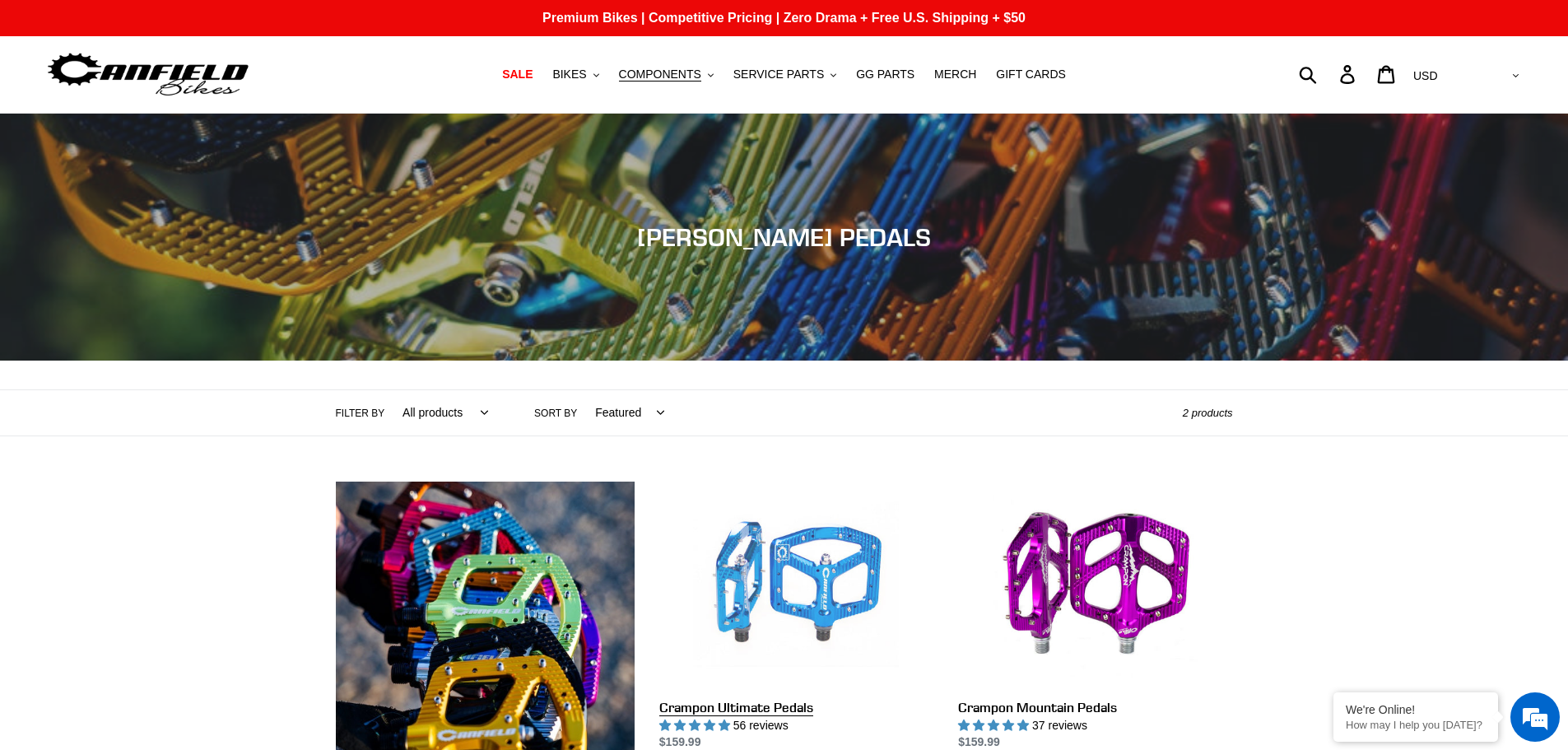
click at [792, 551] on link "Crampon Ultimate Pedals" at bounding box center [796, 617] width 274 height 270
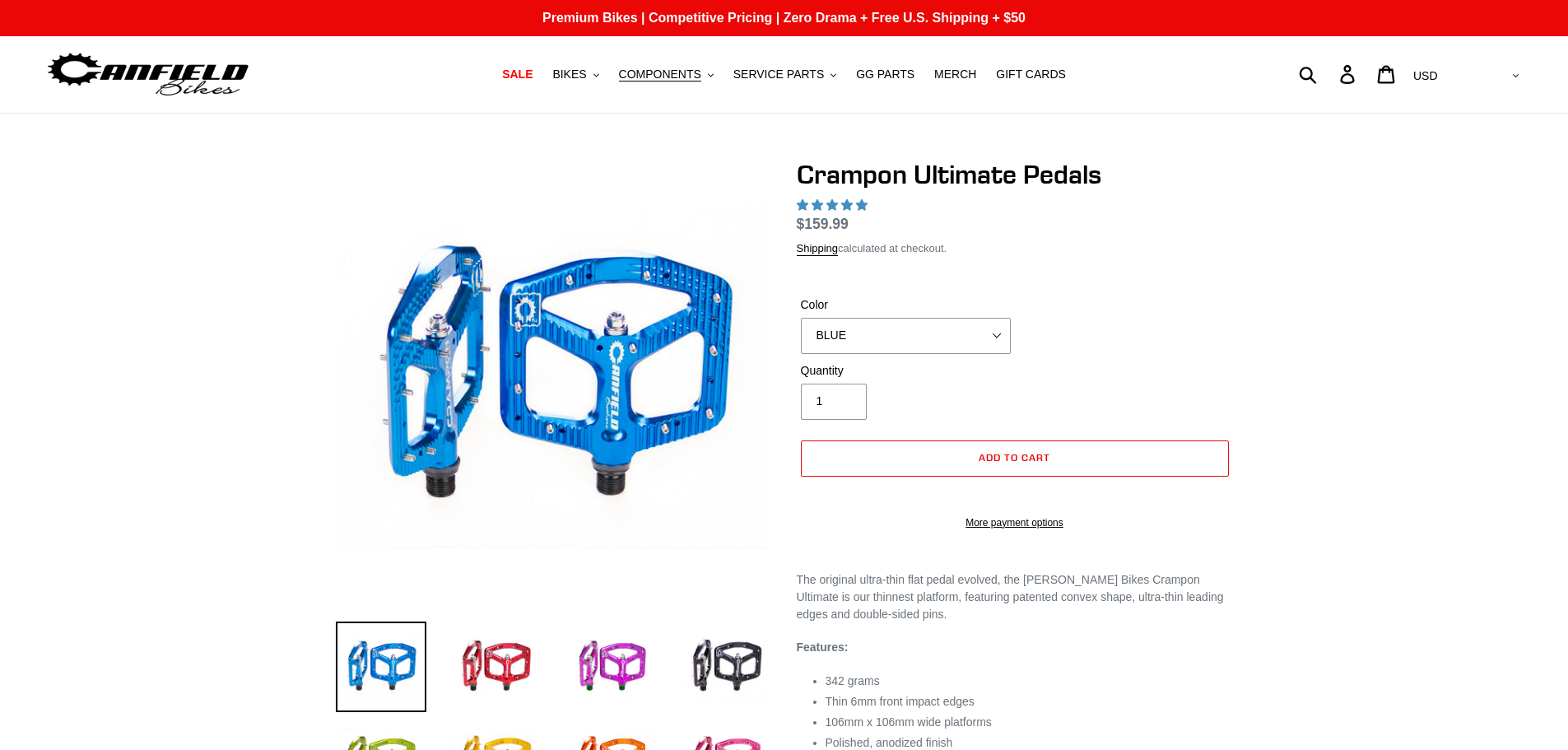
select select "highest-rating"
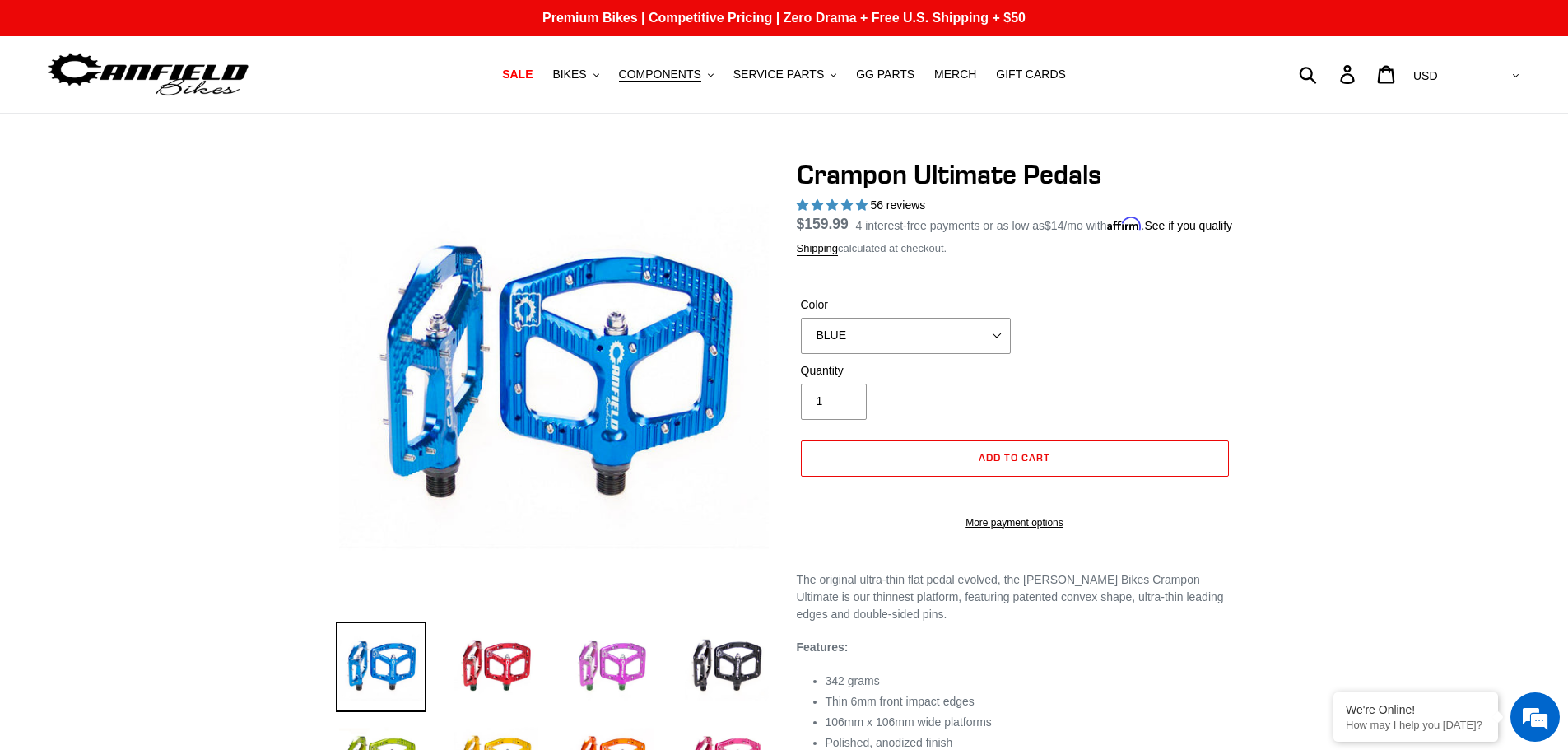
click at [613, 675] on img at bounding box center [612, 667] width 91 height 91
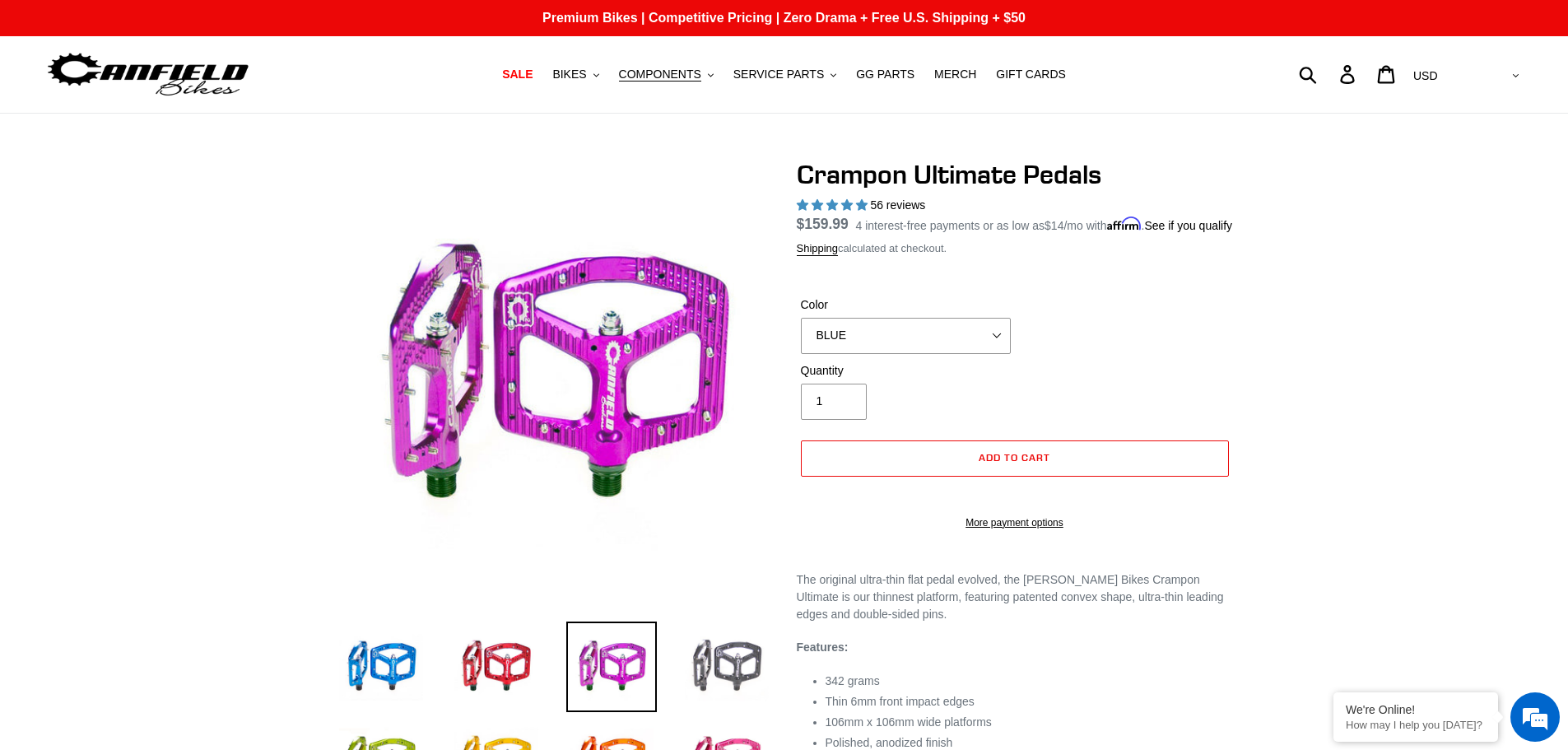
click at [706, 675] on img at bounding box center [726, 667] width 91 height 91
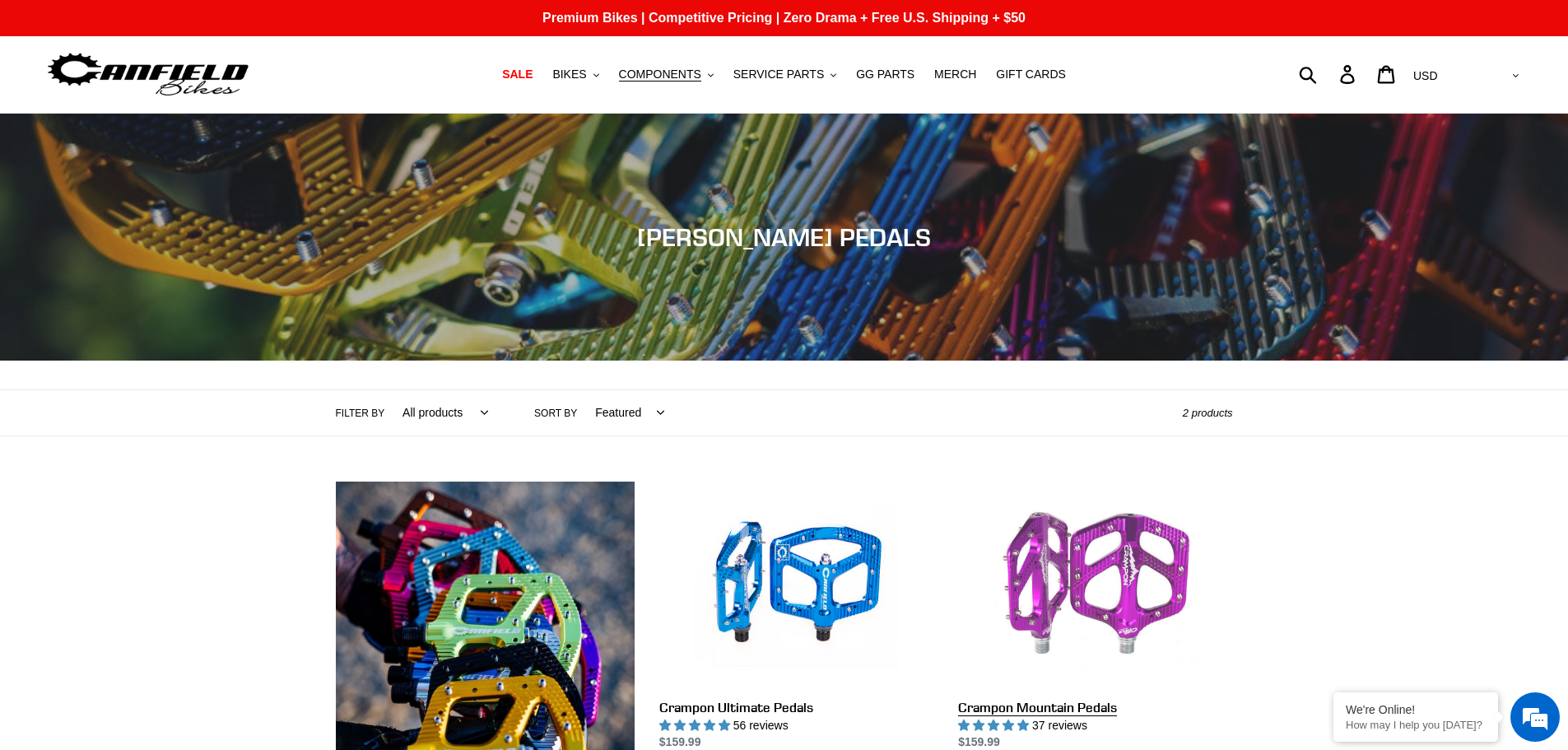
drag, startPoint x: 1170, startPoint y: 592, endPoint x: 1150, endPoint y: 606, distance: 24.4
click at [1170, 593] on link "Crampon Mountain Pedals" at bounding box center [1095, 636] width 274 height 309
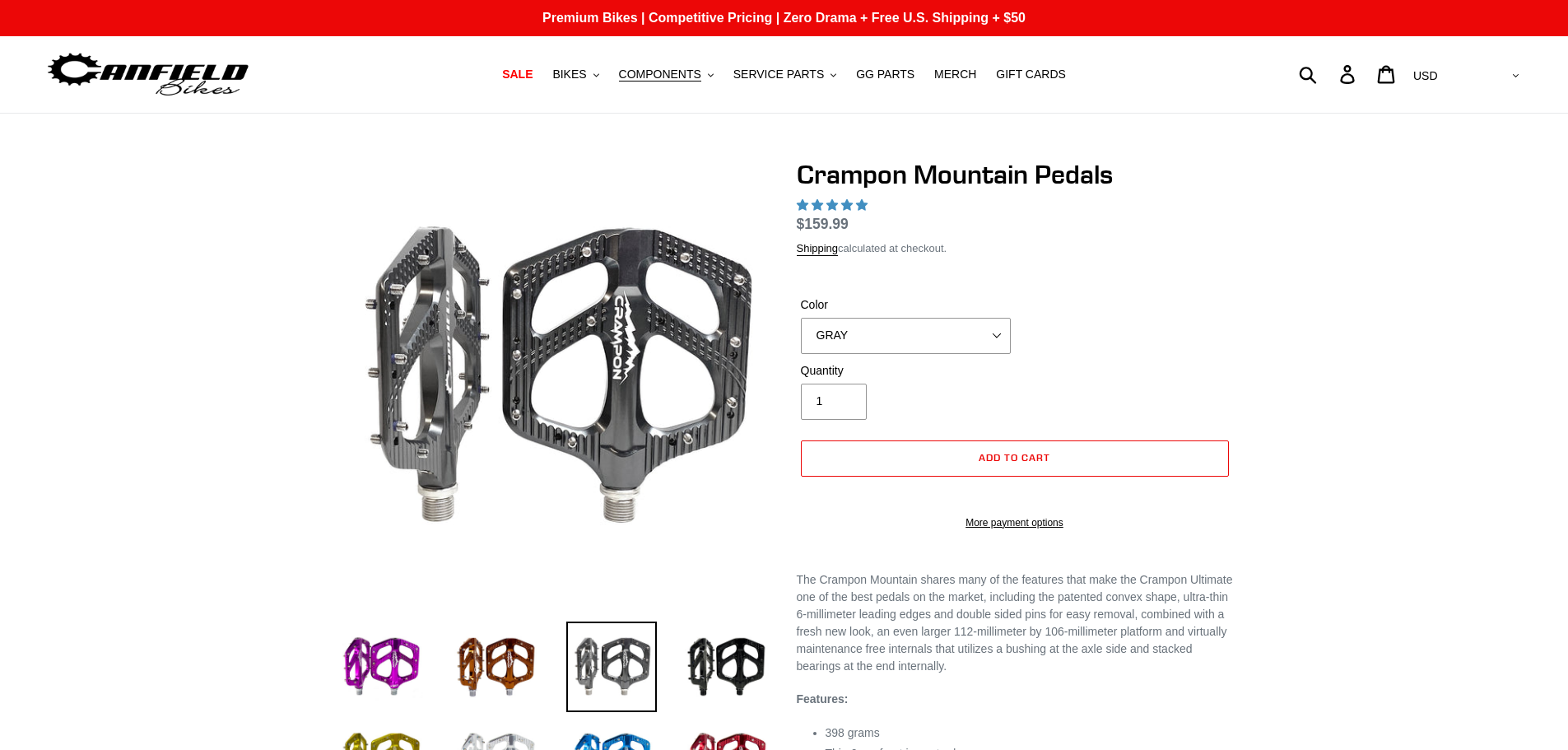
select select "highest-rating"
click at [887, 335] on select "GRAY BLACK STEALTH - Sold out POLISHED RED BLUE [GEOGRAPHIC_DATA] ORANGE PNW GR…" at bounding box center [905, 336] width 210 height 36
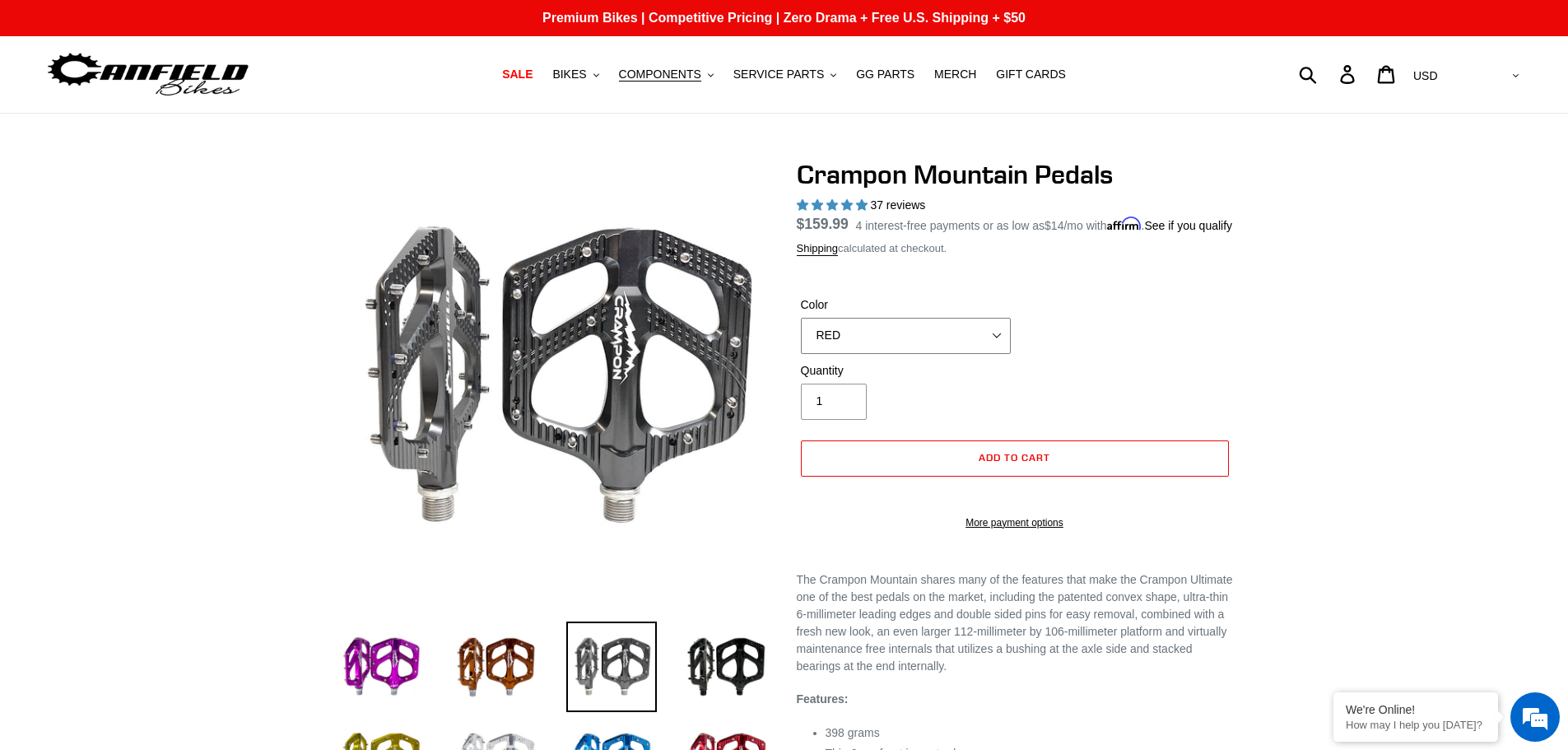
click at [801, 337] on select "GRAY BLACK STEALTH - Sold out POLISHED RED BLUE [GEOGRAPHIC_DATA] ORANGE PNW GR…" at bounding box center [905, 336] width 210 height 36
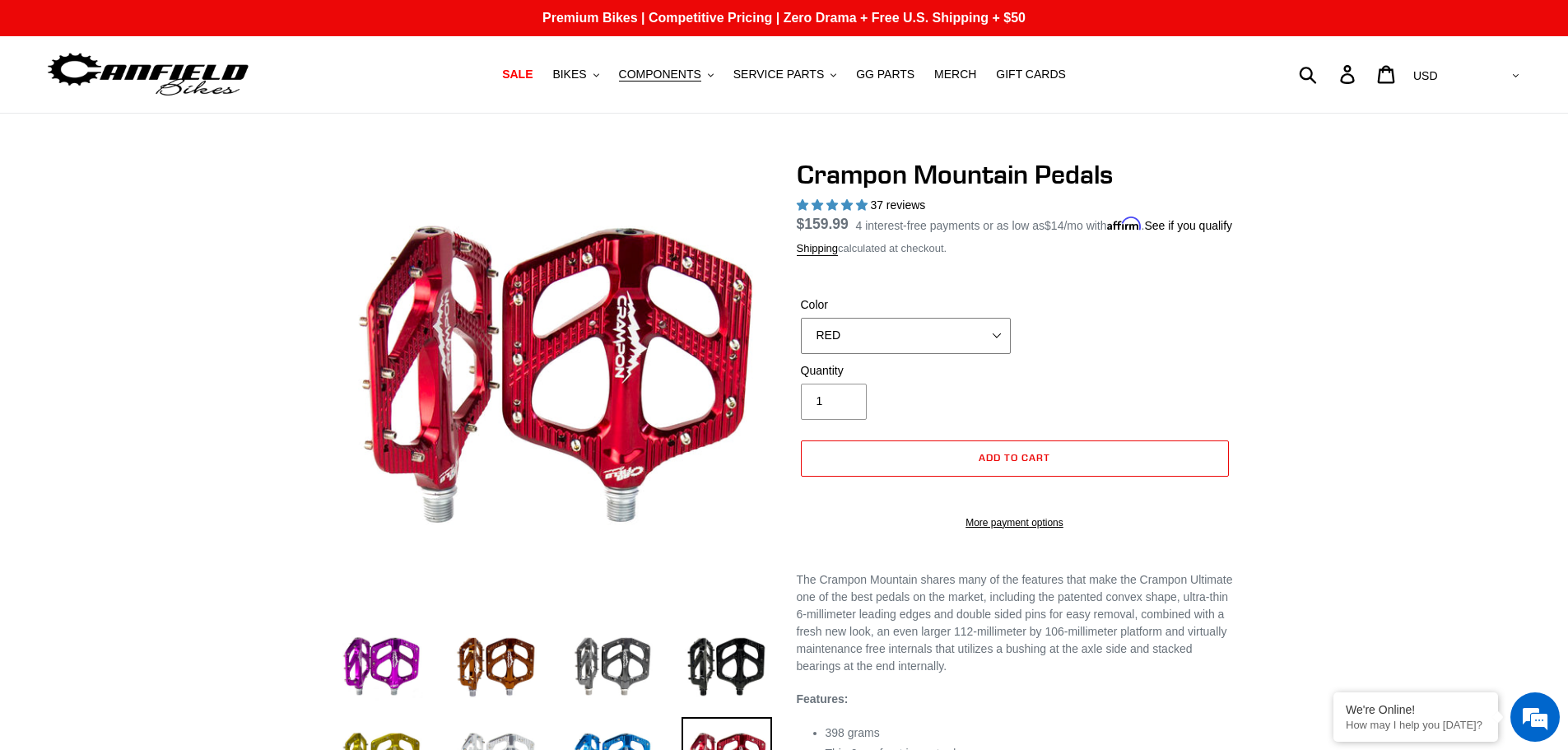
click at [899, 354] on select "GRAY BLACK STEALTH - Sold out POLISHED RED BLUE [GEOGRAPHIC_DATA] ORANGE PNW GR…" at bounding box center [905, 336] width 210 height 36
select select "GRAY"
click at [801, 337] on select "GRAY BLACK STEALTH - Sold out POLISHED RED BLUE [GEOGRAPHIC_DATA] ORANGE PNW GR…" at bounding box center [905, 336] width 210 height 36
